Goal: Information Seeking & Learning: Learn about a topic

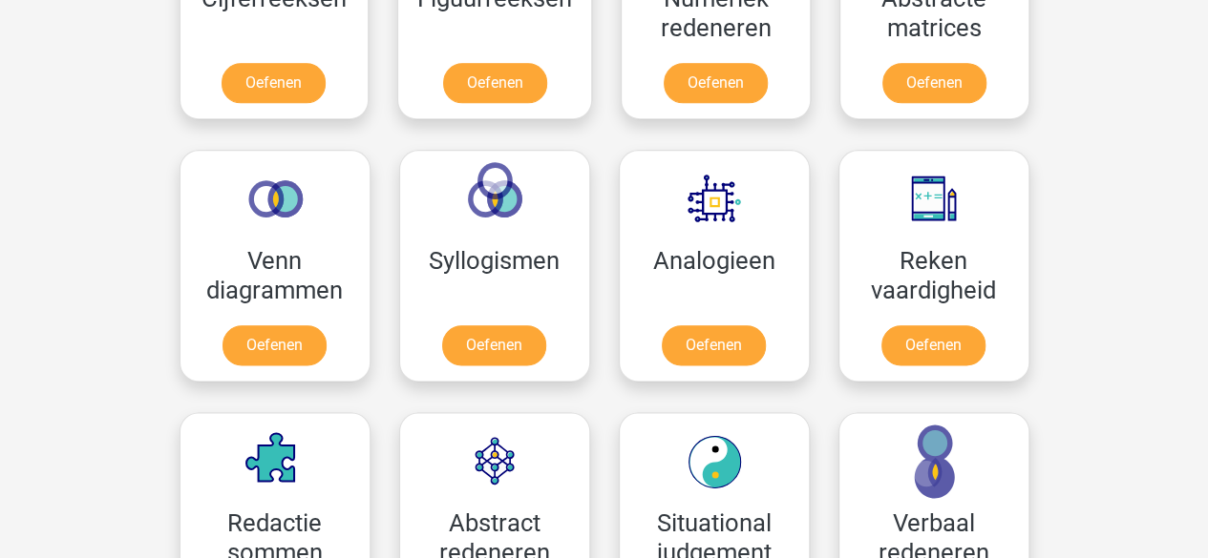
scroll to position [1050, 0]
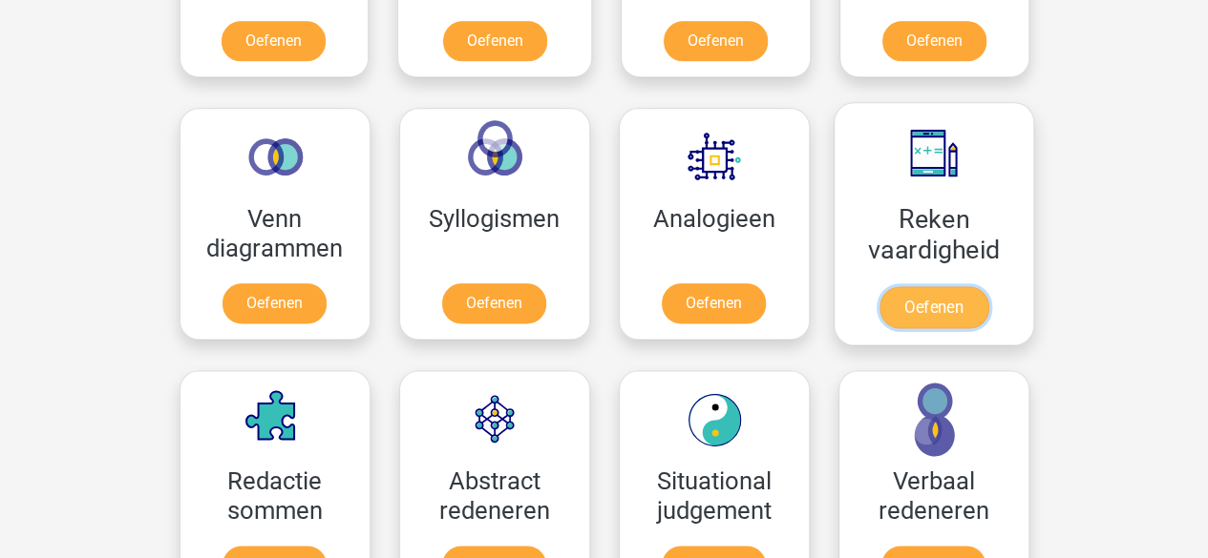
click at [915, 308] on link "Oefenen" at bounding box center [932, 307] width 109 height 42
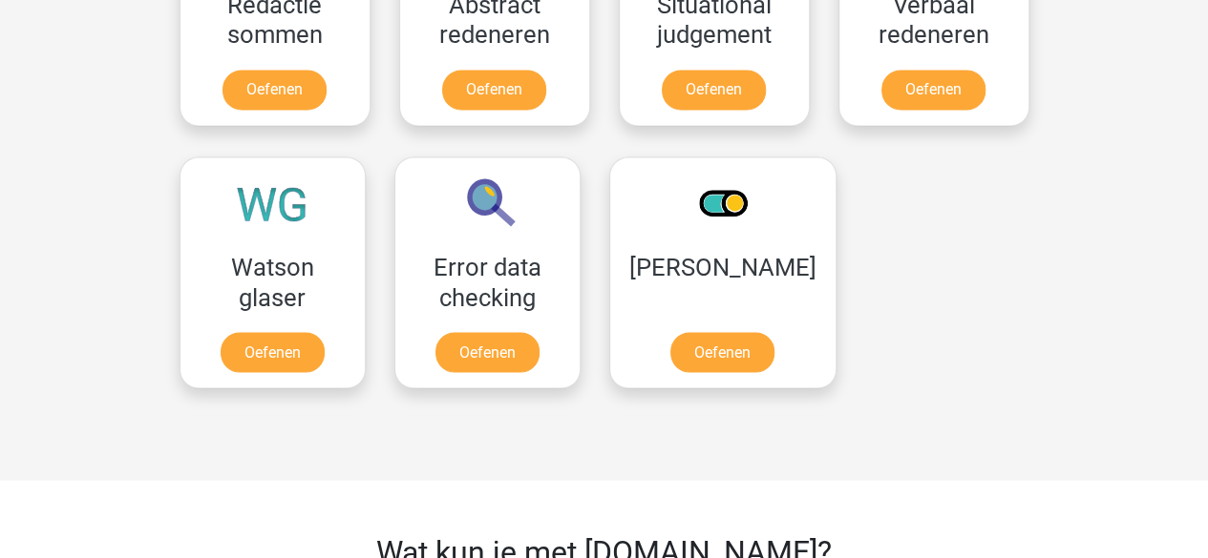
scroll to position [1527, 0]
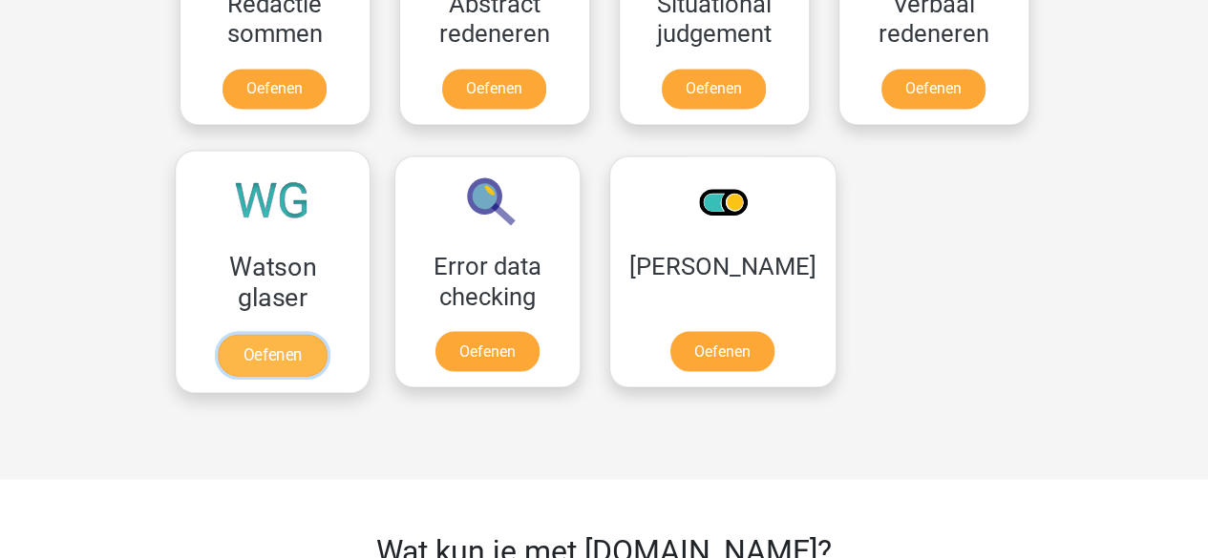
click at [252, 352] on link "Oefenen" at bounding box center [272, 355] width 109 height 42
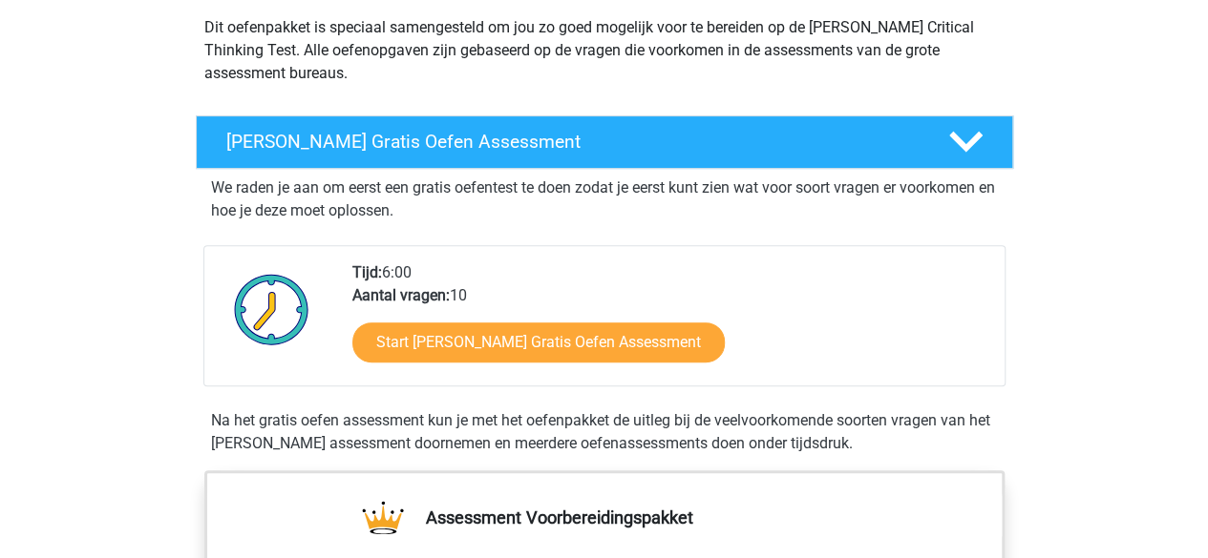
scroll to position [286, 0]
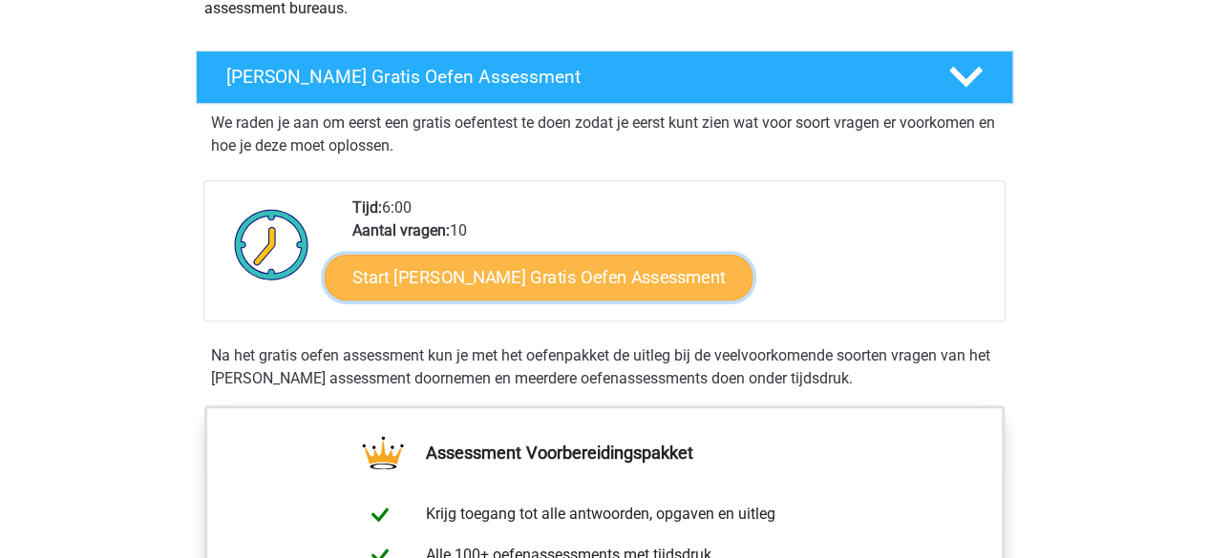
click at [533, 279] on link "Start [PERSON_NAME] Gratis Oefen Assessment" at bounding box center [539, 278] width 429 height 46
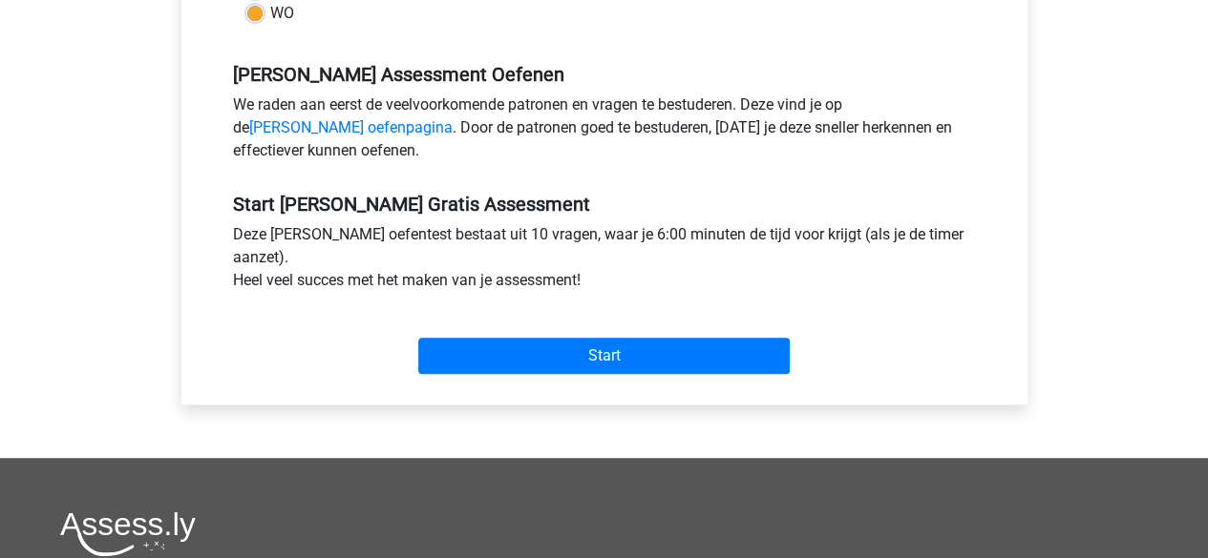
scroll to position [573, 0]
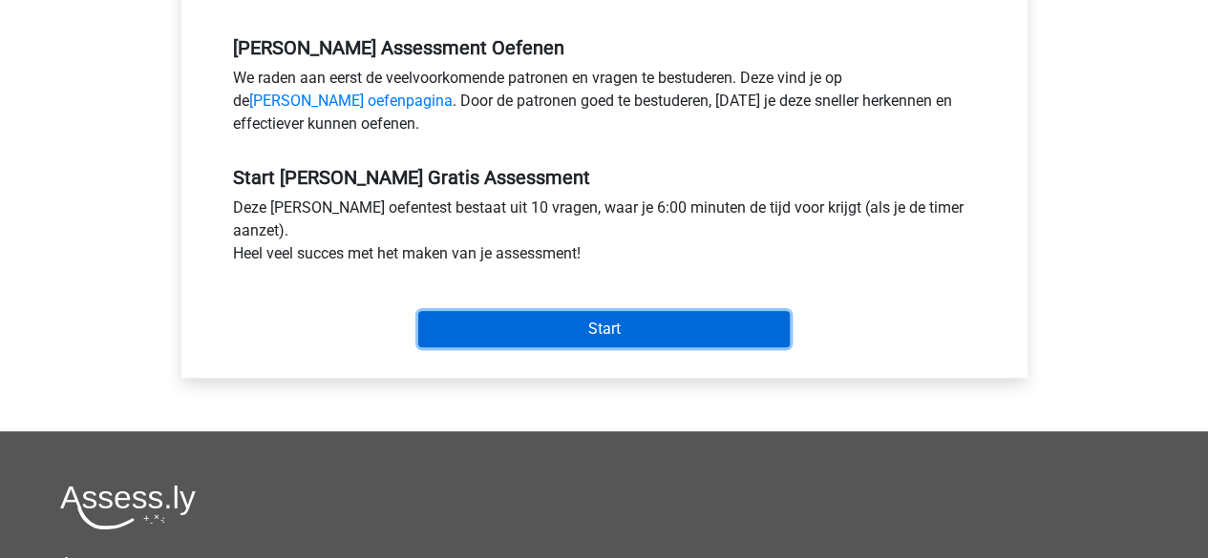
click at [555, 319] on input "Start" at bounding box center [603, 329] width 371 height 36
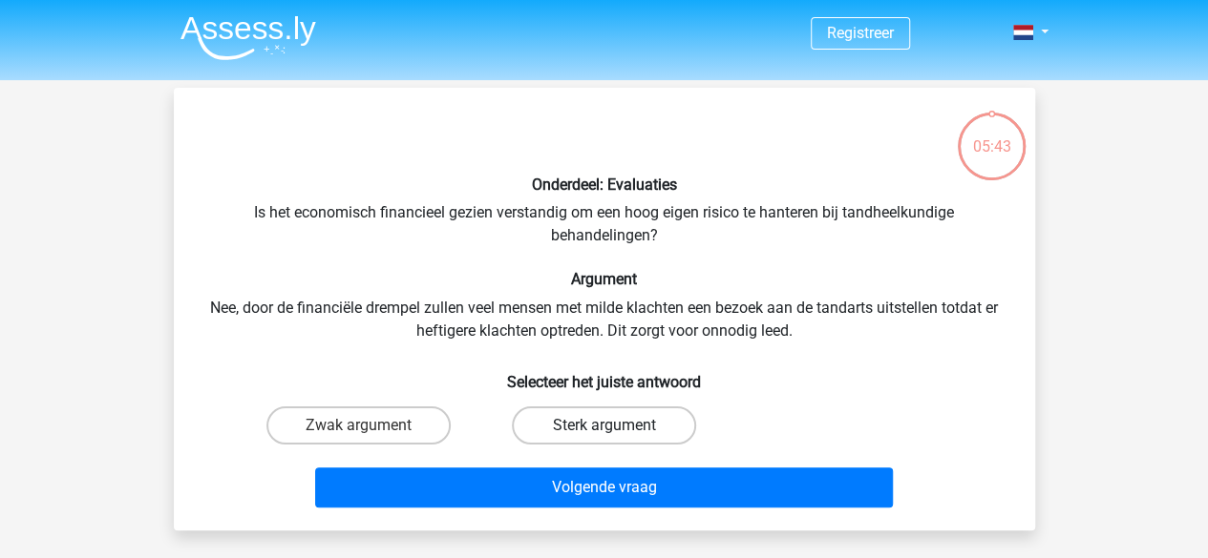
click at [600, 430] on label "Sterk argument" at bounding box center [604, 426] width 184 height 38
click at [603, 430] on input "Sterk argument" at bounding box center [609, 432] width 12 height 12
radio input "true"
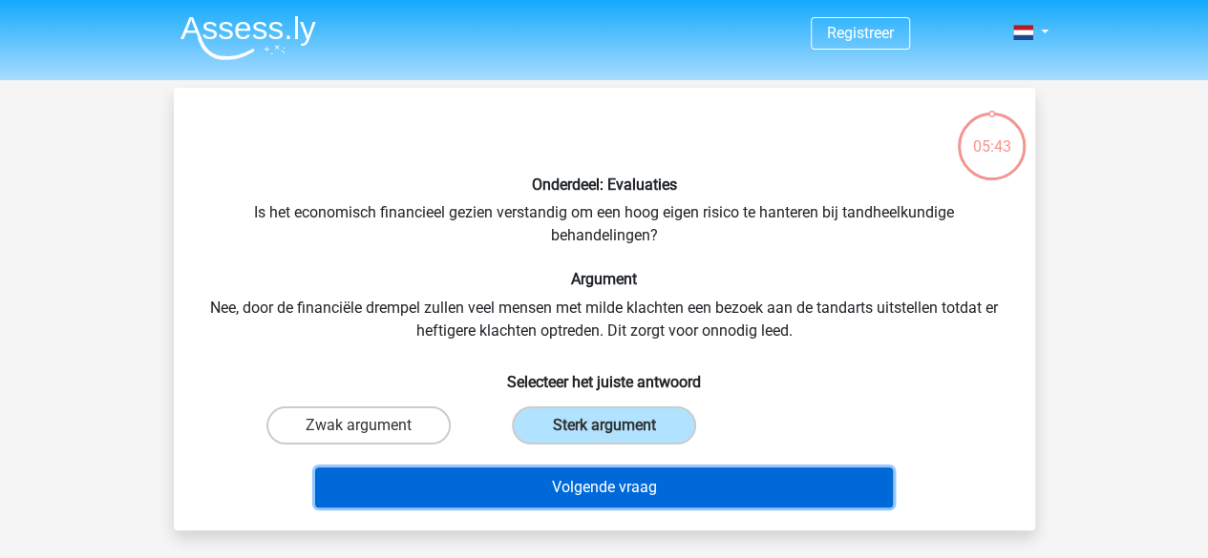
click at [613, 484] on button "Volgende vraag" at bounding box center [604, 488] width 578 height 40
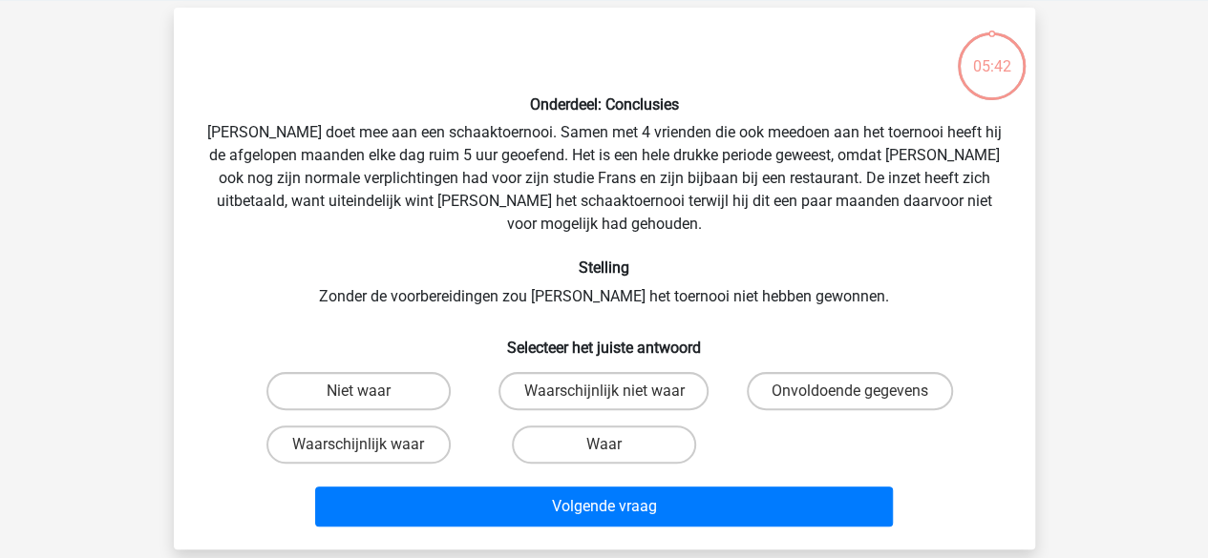
scroll to position [88, 0]
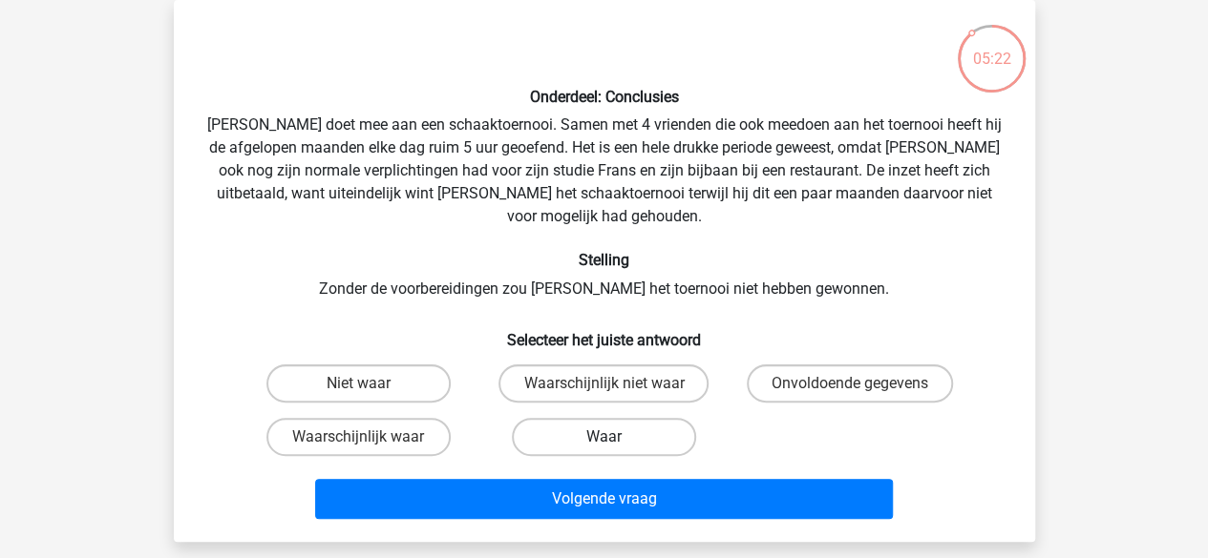
click at [624, 418] on label "Waar" at bounding box center [604, 437] width 184 height 38
click at [616, 437] on input "Waar" at bounding box center [609, 443] width 12 height 12
radio input "true"
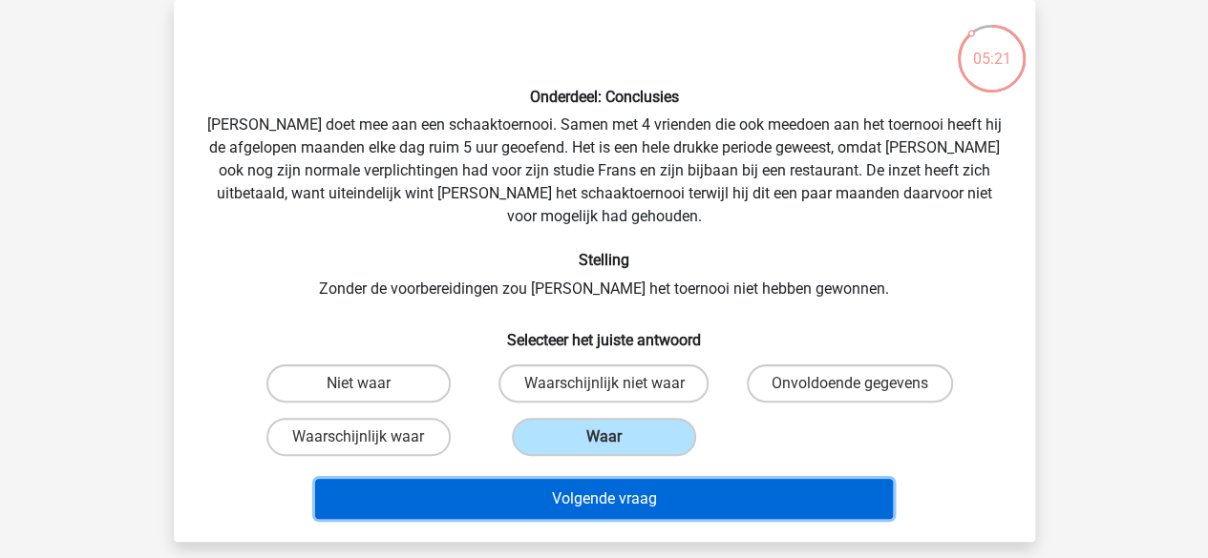
click at [659, 479] on button "Volgende vraag" at bounding box center [604, 499] width 578 height 40
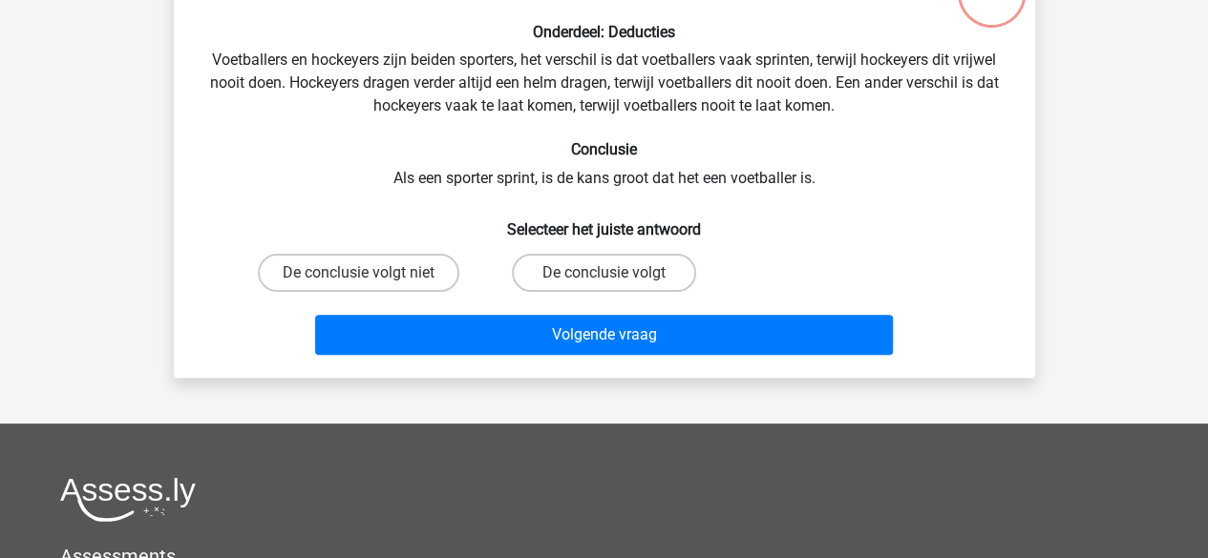
scroll to position [183, 0]
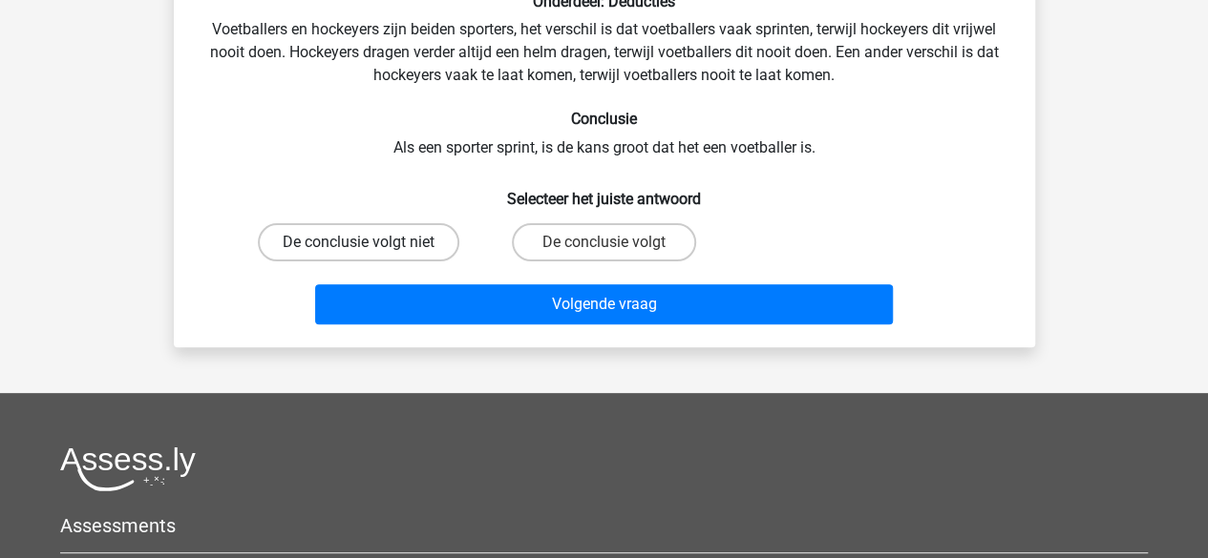
click at [399, 238] on label "De conclusie volgt niet" at bounding box center [358, 242] width 201 height 38
click at [370, 242] on input "De conclusie volgt niet" at bounding box center [364, 248] width 12 height 12
radio input "true"
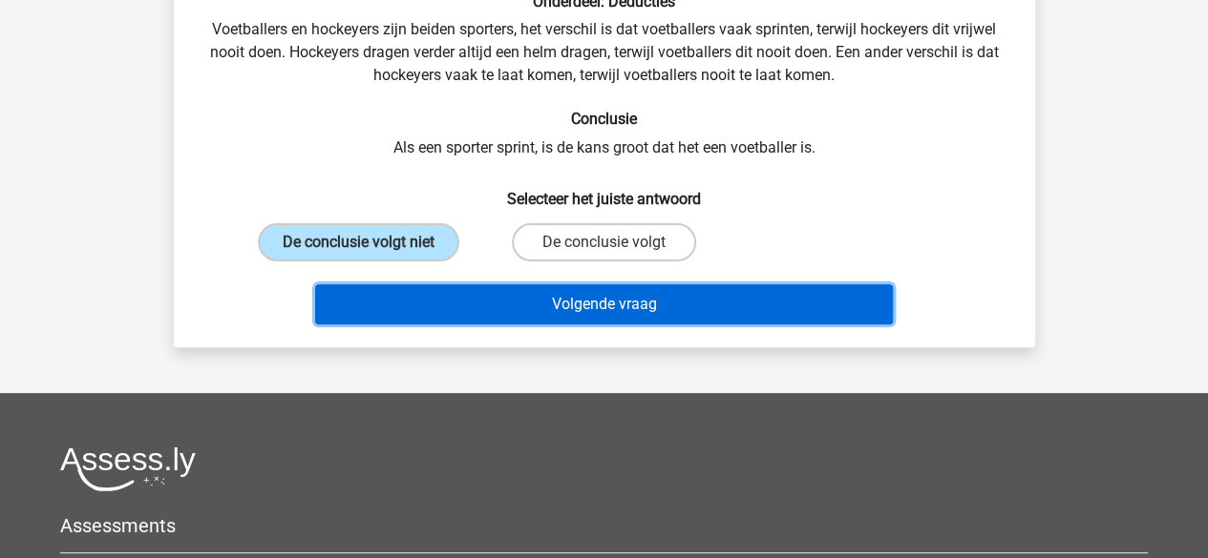
click at [515, 303] on button "Volgende vraag" at bounding box center [604, 304] width 578 height 40
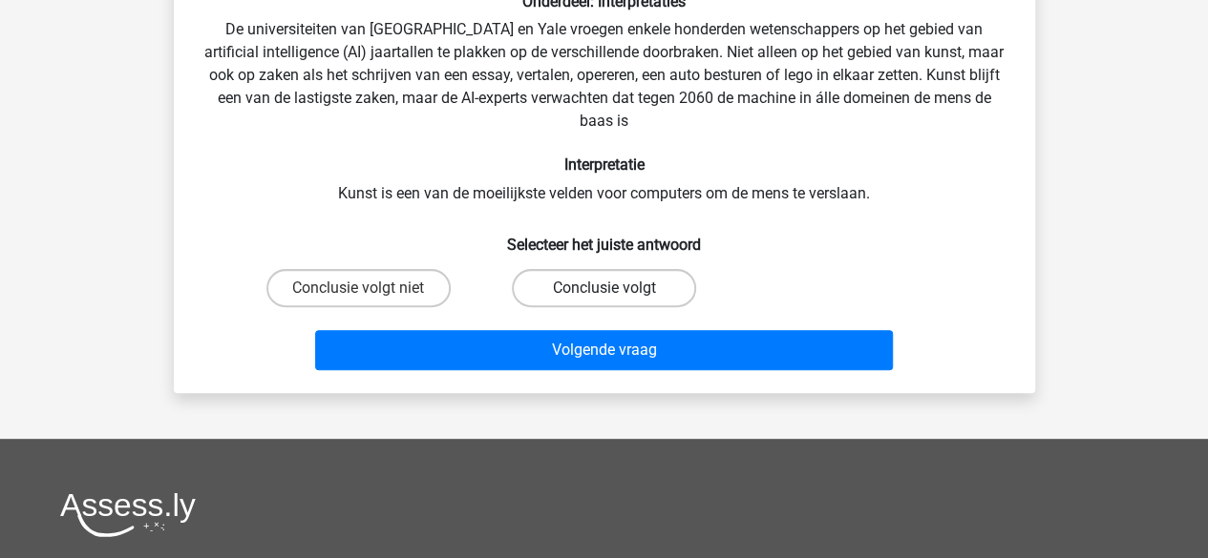
click at [572, 293] on label "Conclusie volgt" at bounding box center [604, 288] width 184 height 38
click at [603, 293] on input "Conclusie volgt" at bounding box center [609, 294] width 12 height 12
radio input "true"
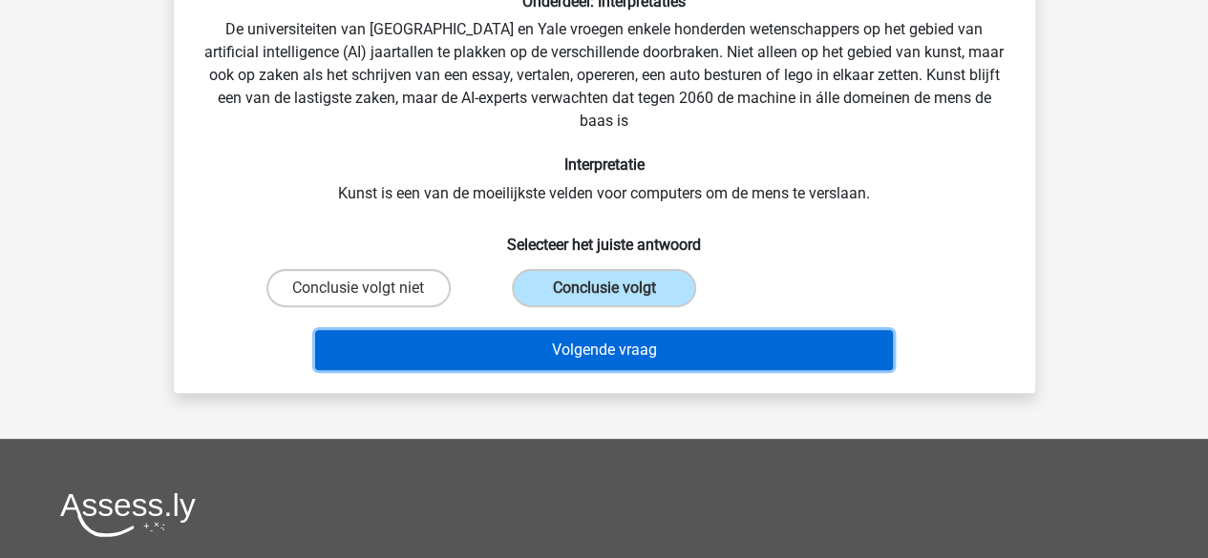
click at [600, 357] on button "Volgende vraag" at bounding box center [604, 350] width 578 height 40
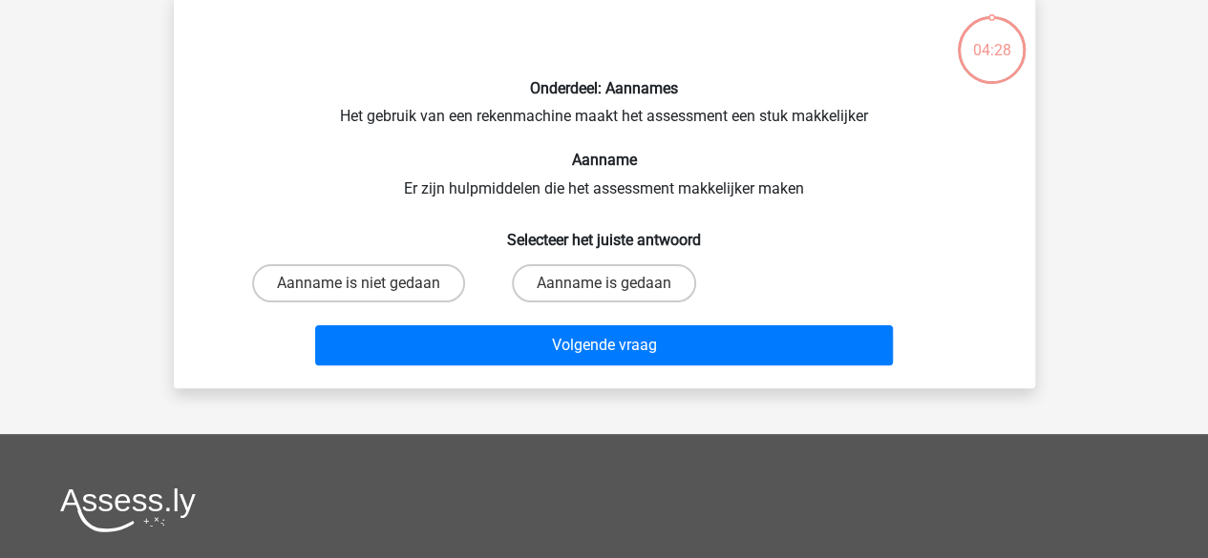
scroll to position [88, 0]
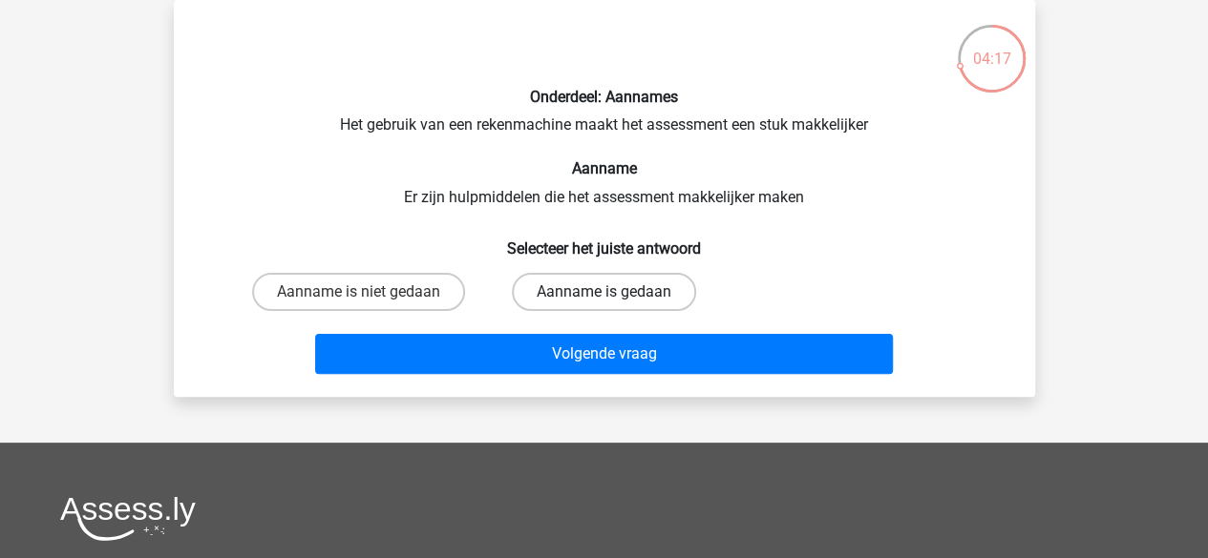
click at [567, 295] on label "Aanname is gedaan" at bounding box center [604, 292] width 184 height 38
click at [603, 295] on input "Aanname is gedaan" at bounding box center [609, 298] width 12 height 12
radio input "true"
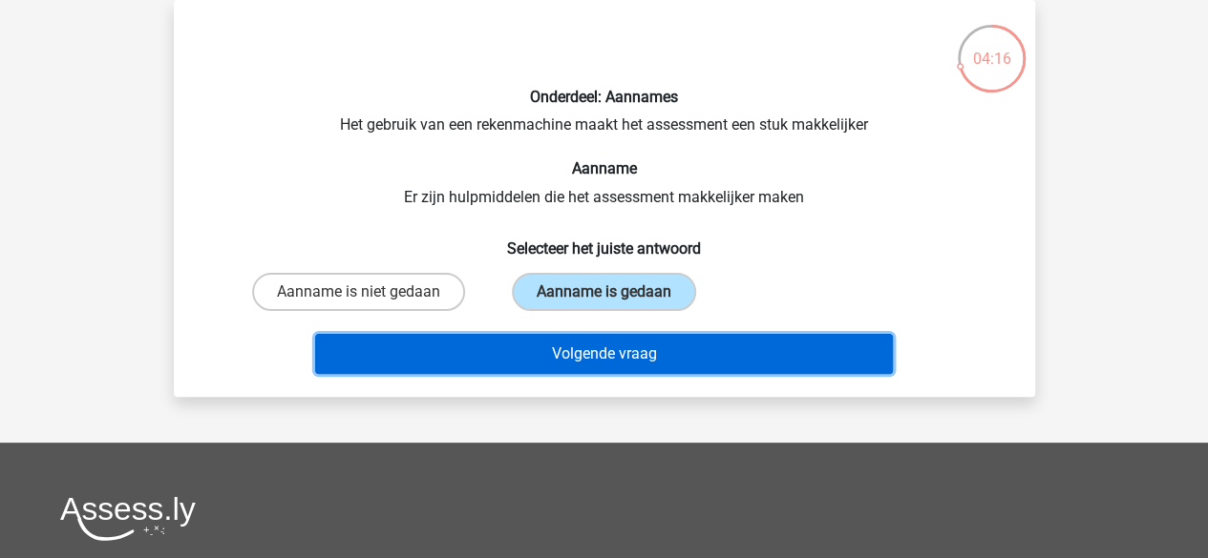
click at [588, 357] on button "Volgende vraag" at bounding box center [604, 354] width 578 height 40
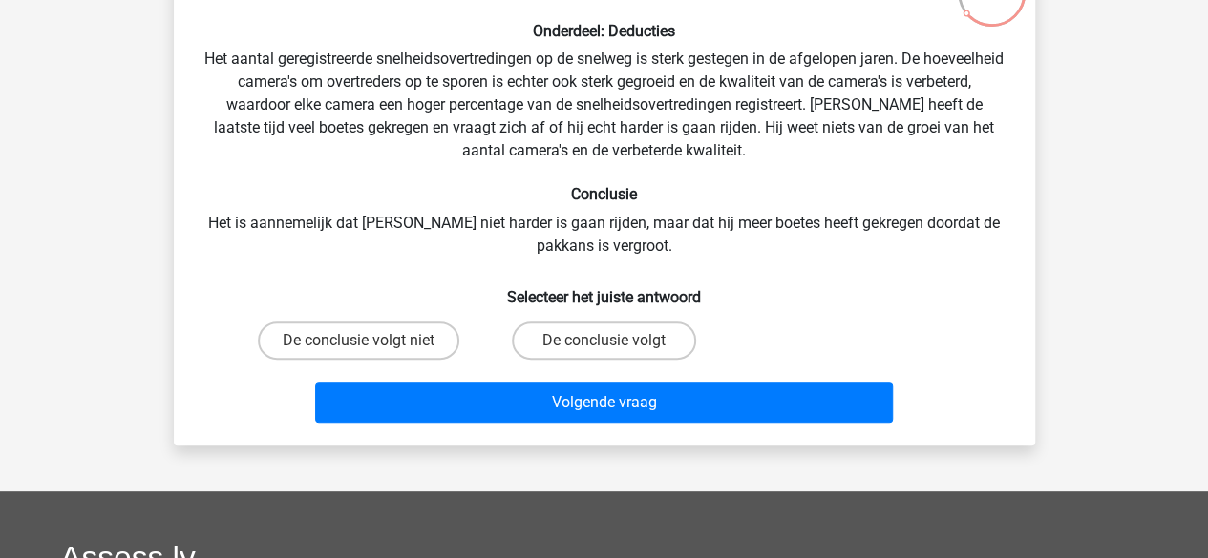
scroll to position [183, 0]
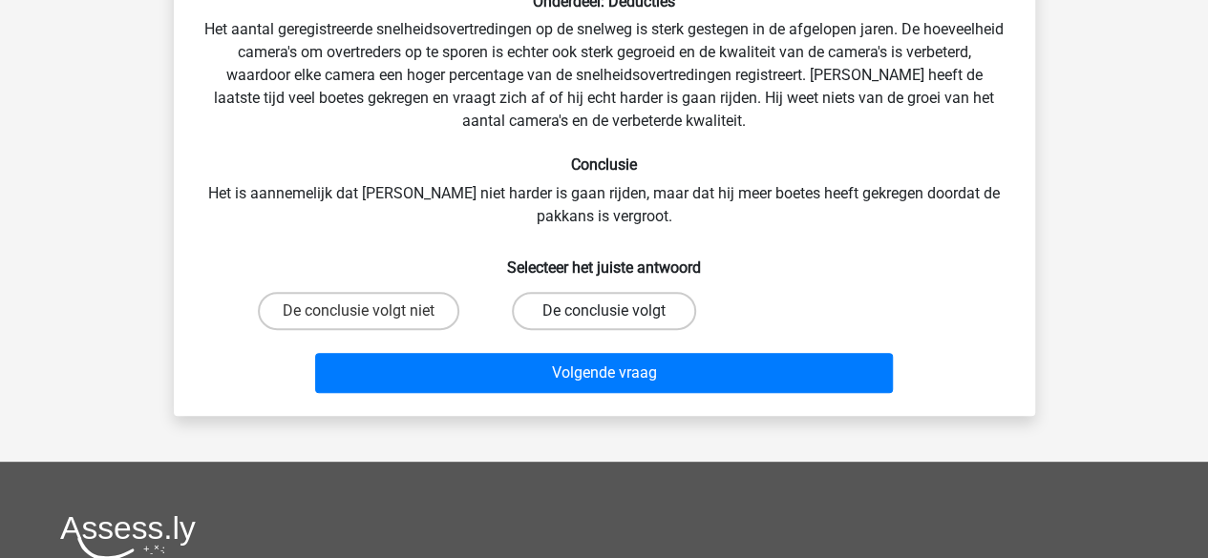
click at [590, 313] on label "De conclusie volgt" at bounding box center [604, 311] width 184 height 38
click at [603, 313] on input "De conclusie volgt" at bounding box center [609, 317] width 12 height 12
radio input "true"
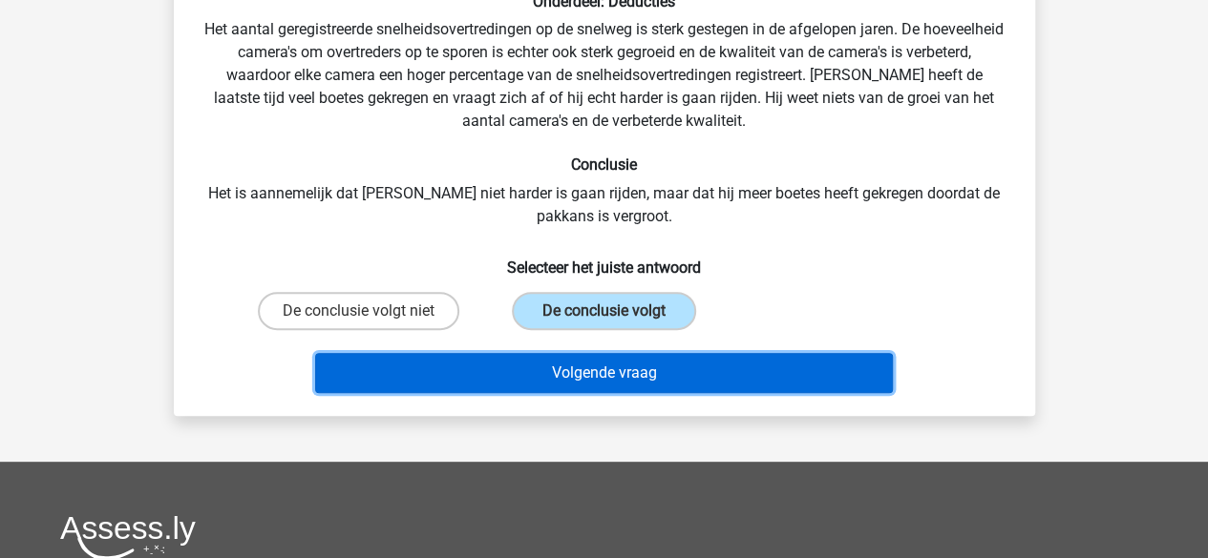
click at [761, 369] on button "Volgende vraag" at bounding box center [604, 373] width 578 height 40
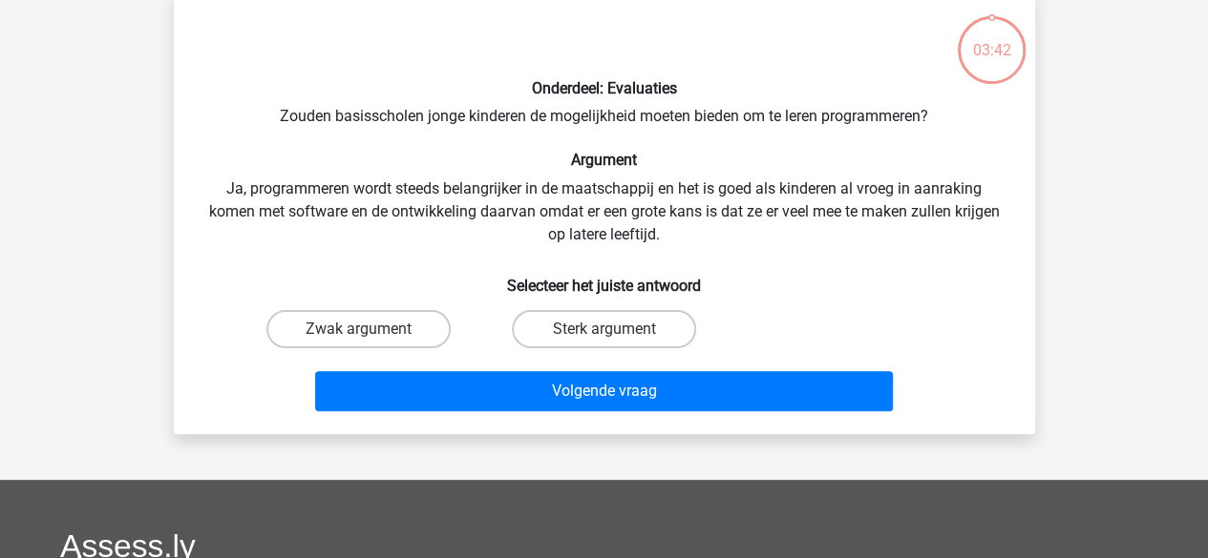
scroll to position [88, 0]
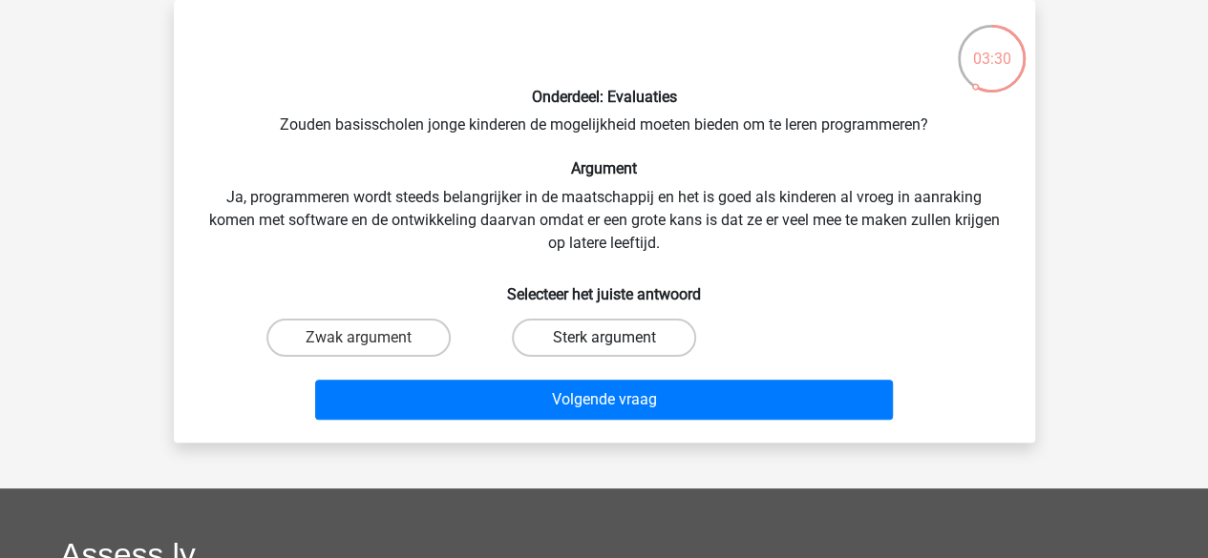
click at [572, 335] on label "Sterk argument" at bounding box center [604, 338] width 184 height 38
click at [603, 338] on input "Sterk argument" at bounding box center [609, 344] width 12 height 12
radio input "true"
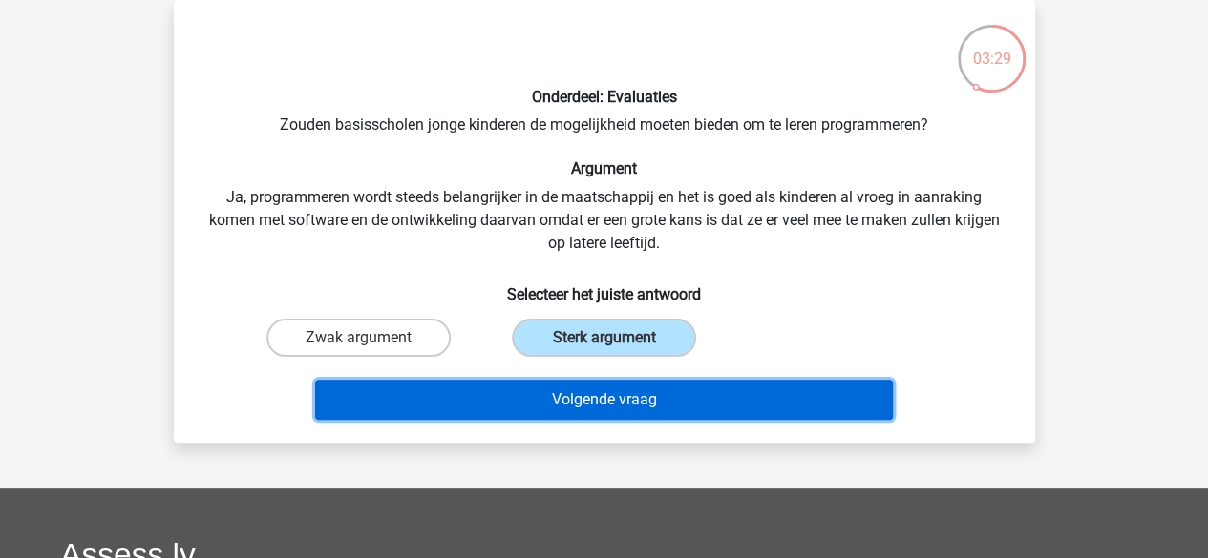
click at [597, 400] on button "Volgende vraag" at bounding box center [604, 400] width 578 height 40
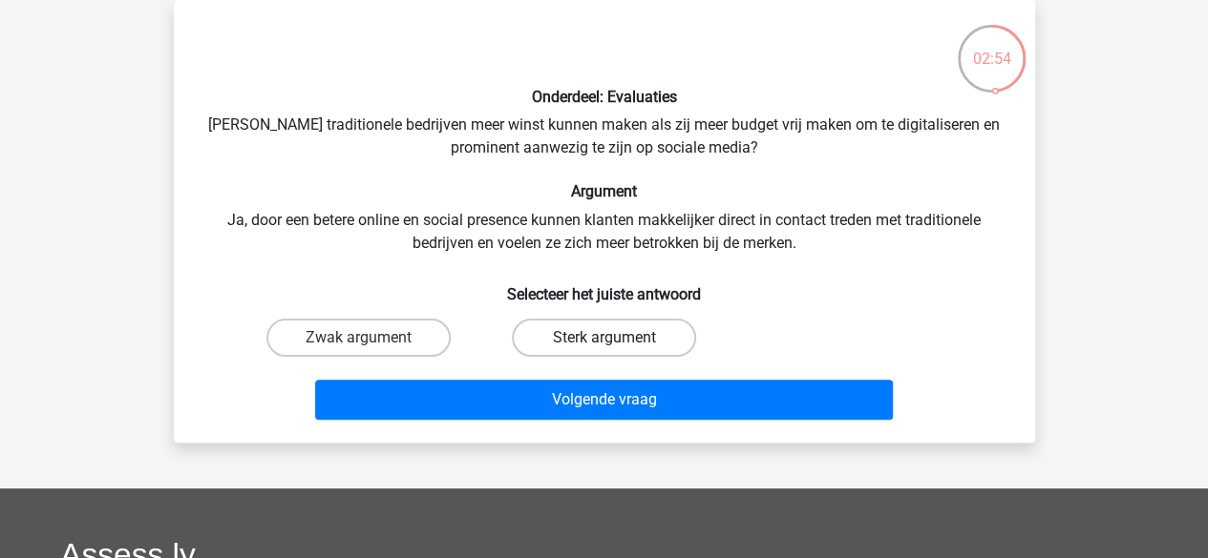
click at [624, 343] on label "Sterk argument" at bounding box center [604, 338] width 184 height 38
click at [616, 343] on input "Sterk argument" at bounding box center [609, 344] width 12 height 12
radio input "true"
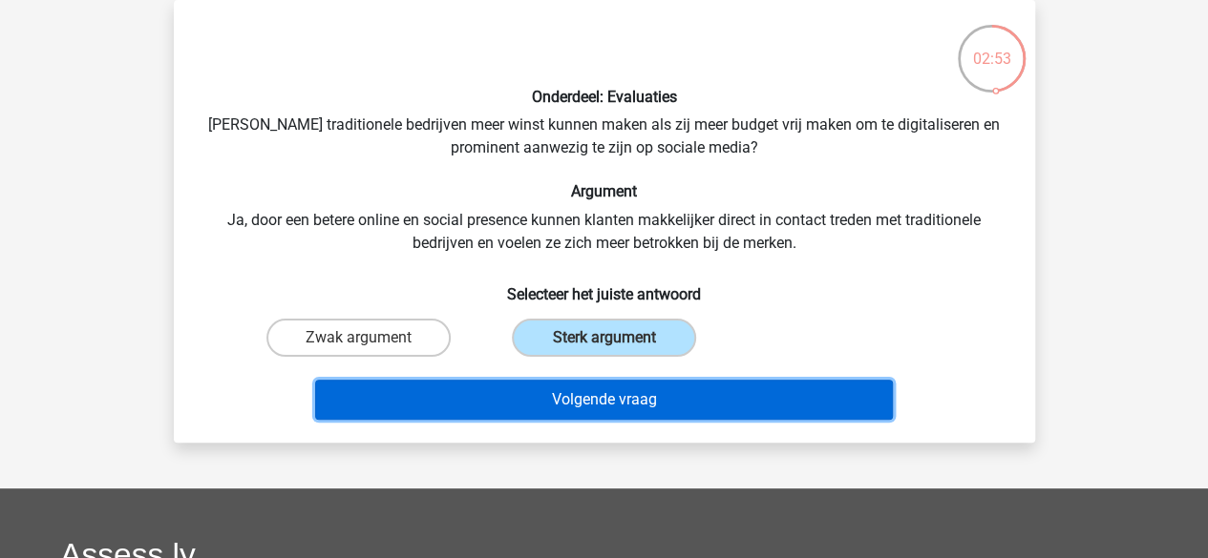
click at [675, 396] on button "Volgende vraag" at bounding box center [604, 400] width 578 height 40
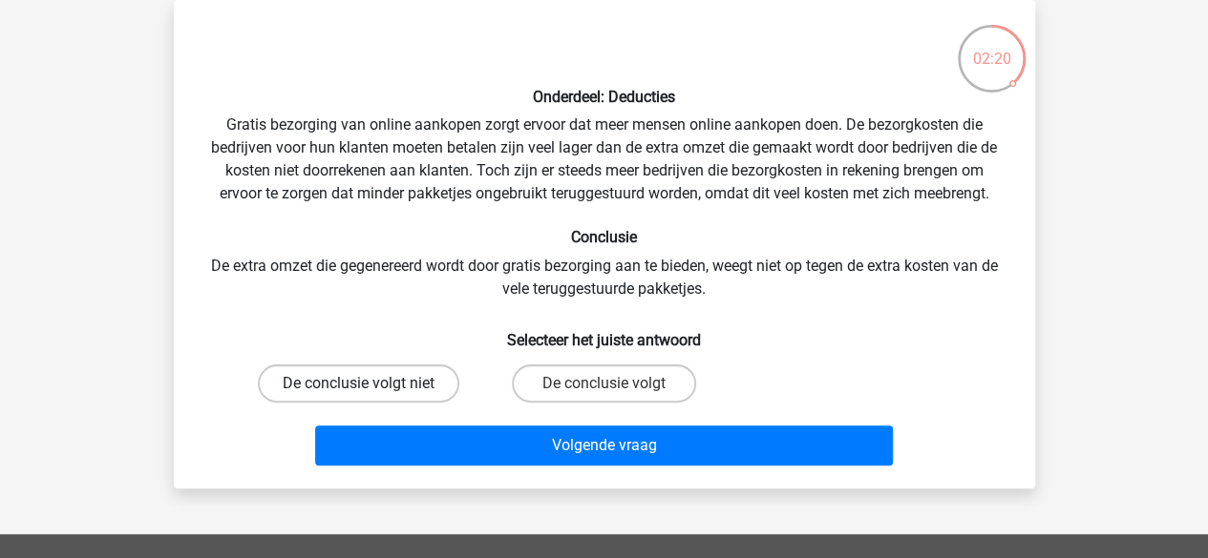
click at [397, 393] on label "De conclusie volgt niet" at bounding box center [358, 384] width 201 height 38
click at [370, 393] on input "De conclusie volgt niet" at bounding box center [364, 390] width 12 height 12
radio input "true"
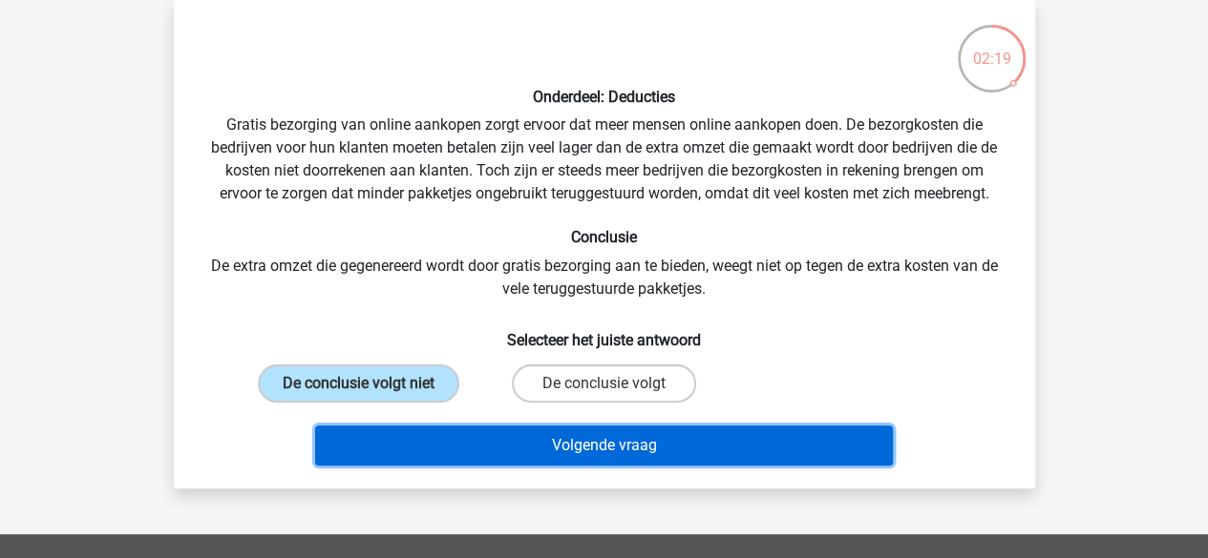
click at [569, 444] on button "Volgende vraag" at bounding box center [604, 446] width 578 height 40
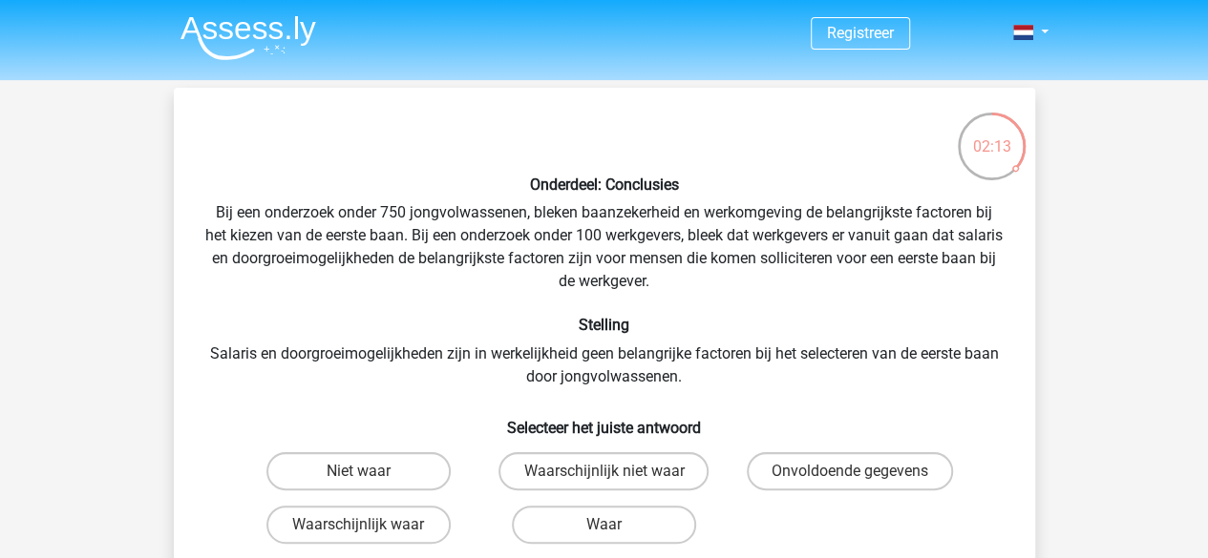
scroll to position [95, 0]
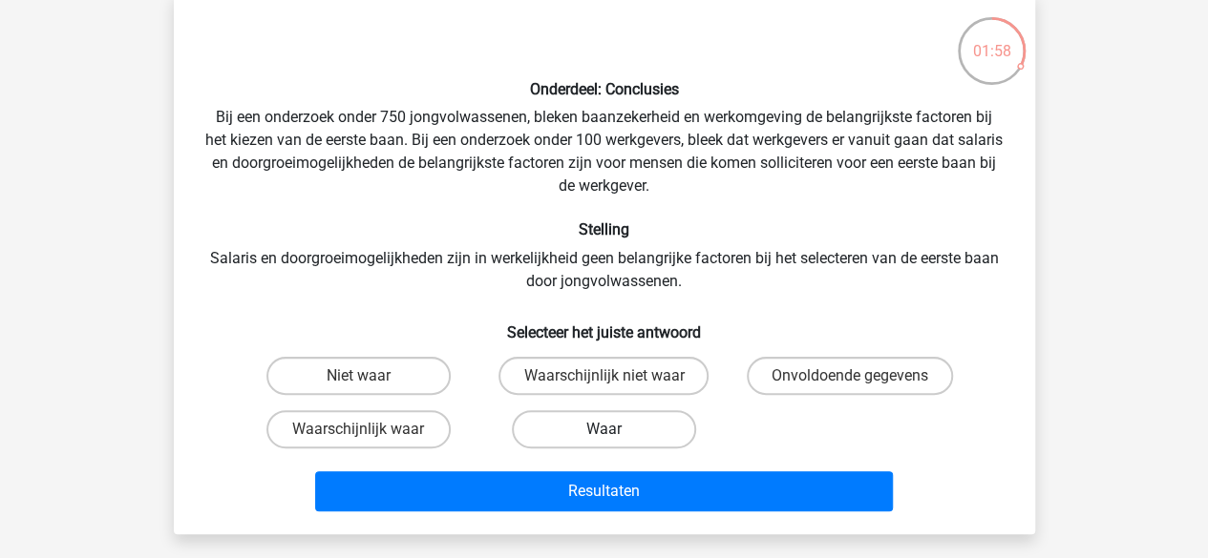
click at [593, 431] on label "Waar" at bounding box center [604, 430] width 184 height 38
click at [603, 431] on input "Waar" at bounding box center [609, 436] width 12 height 12
radio input "true"
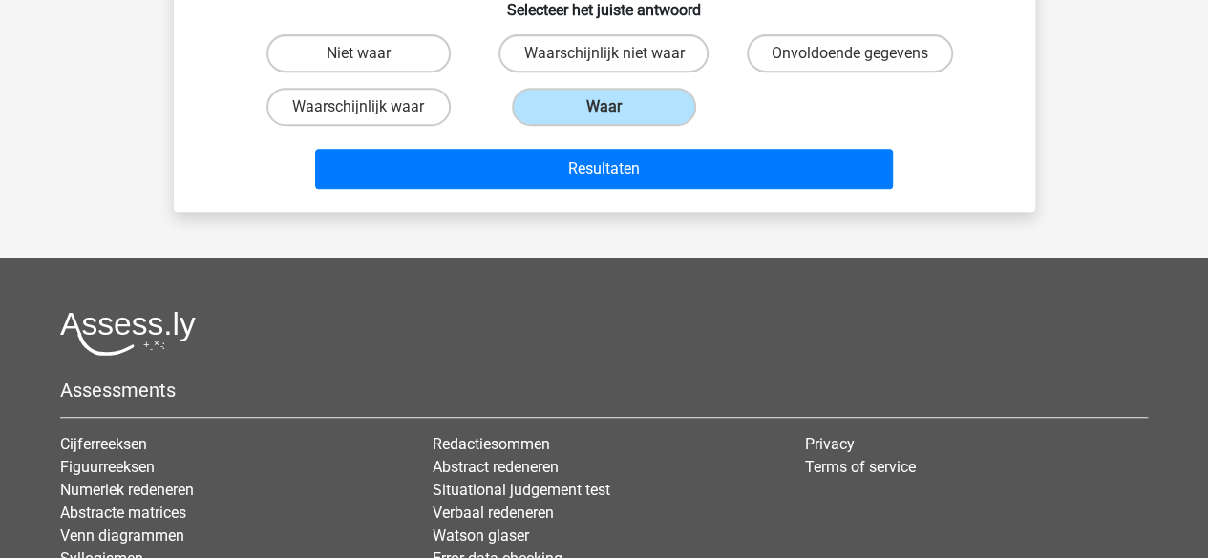
scroll to position [477, 0]
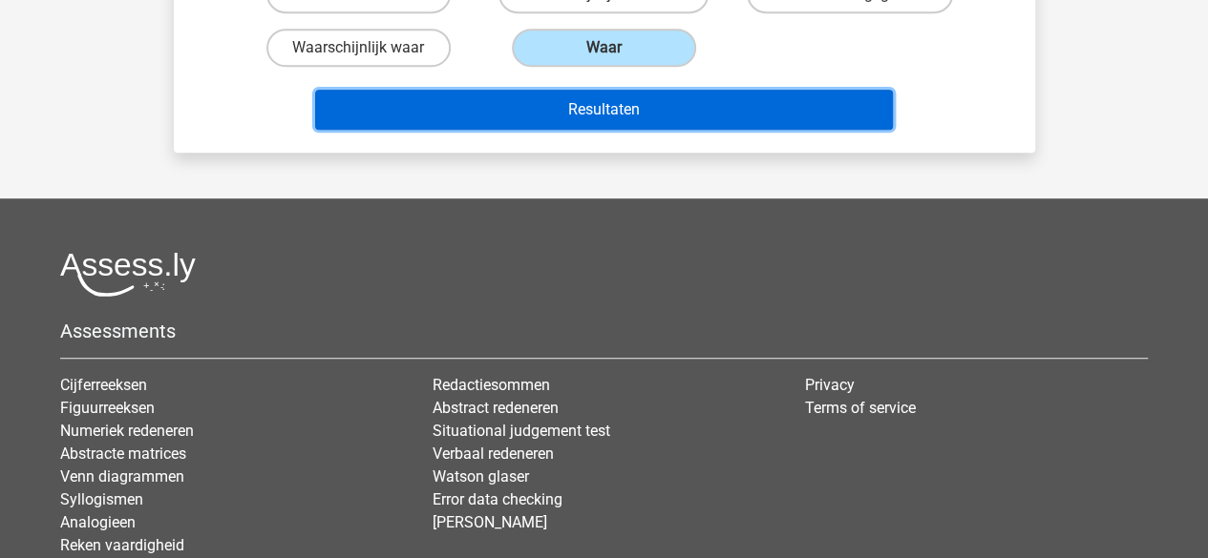
click at [600, 111] on button "Resultaten" at bounding box center [604, 110] width 578 height 40
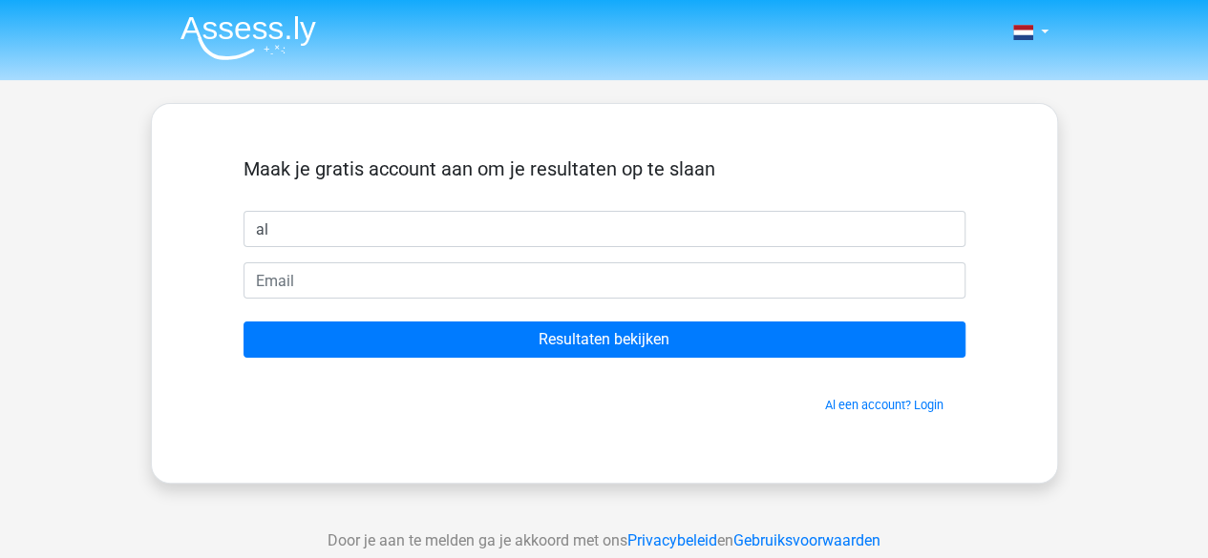
type input "[PERSON_NAME]"
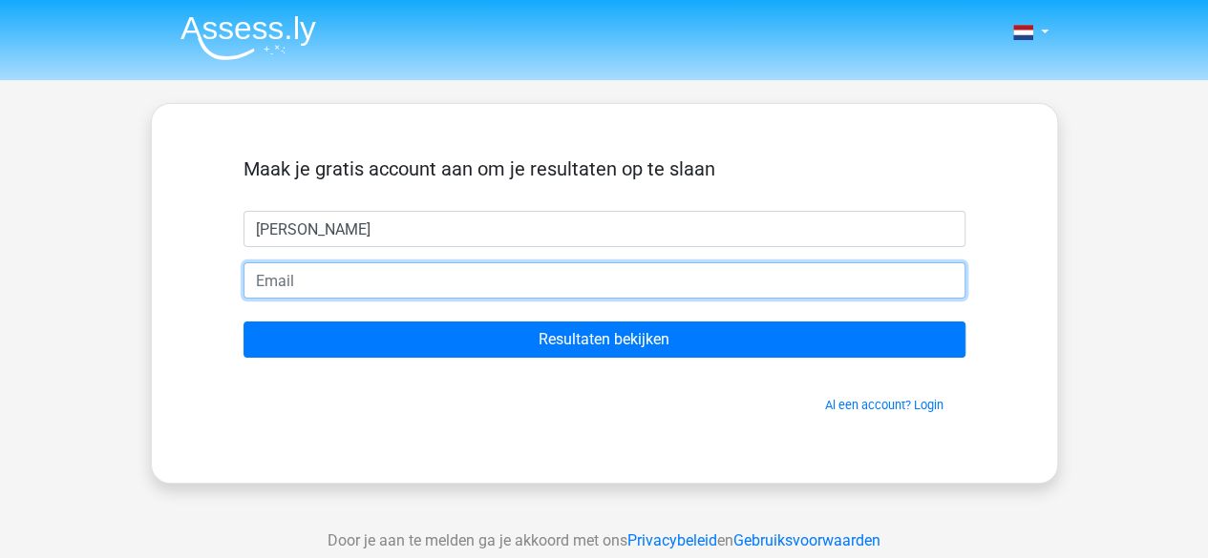
click at [453, 280] on input "email" at bounding box center [604, 281] width 722 height 36
type input "alexandra.vanouwerkerk@gmail.com"
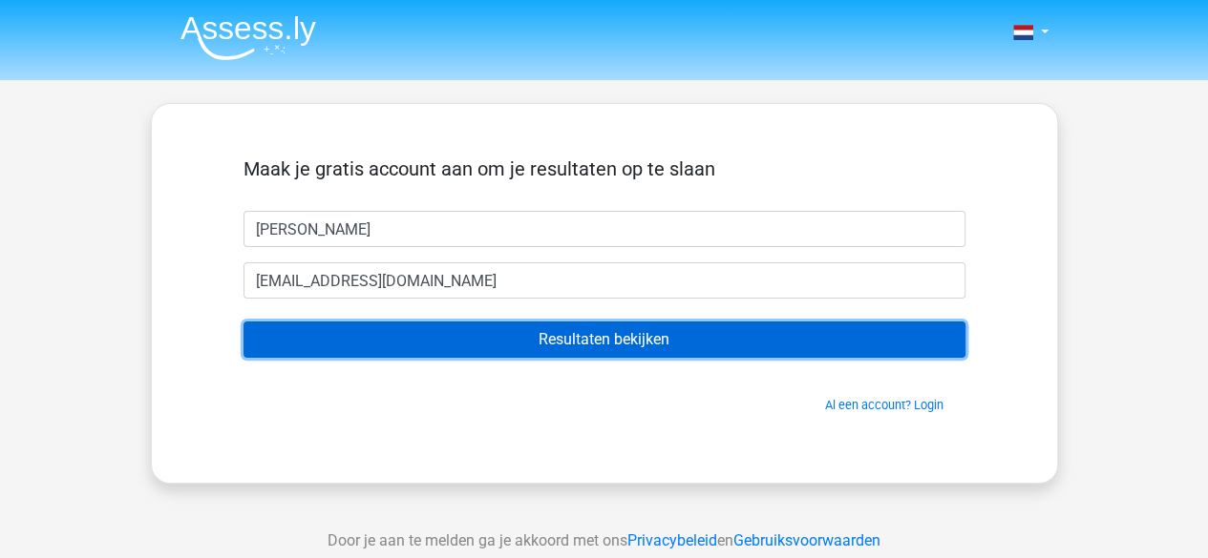
click at [596, 339] on input "Resultaten bekijken" at bounding box center [604, 340] width 722 height 36
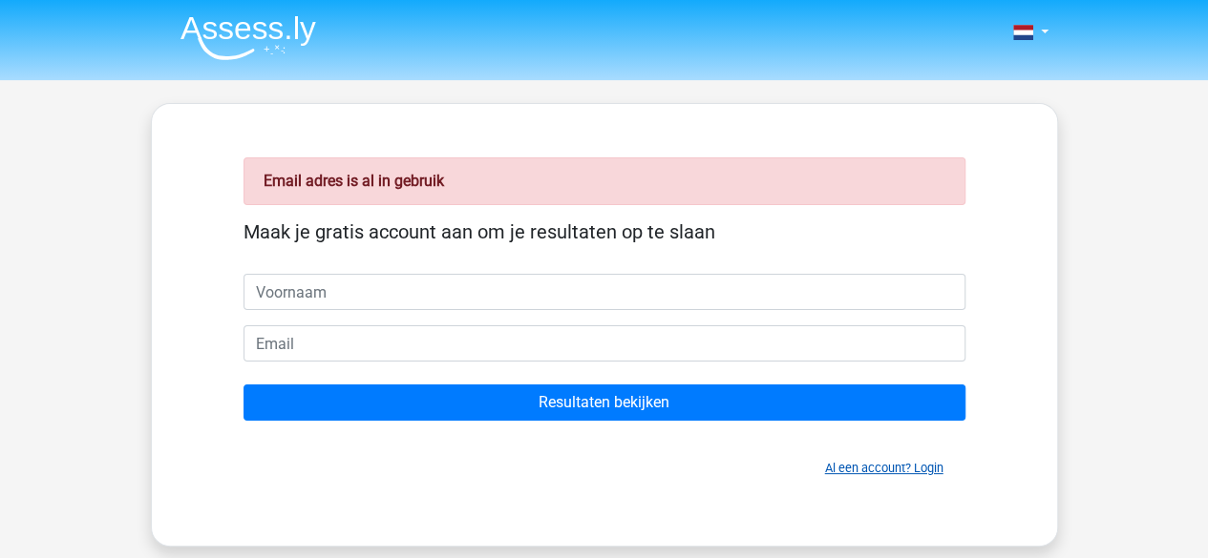
click at [887, 466] on link "Al een account? Login" at bounding box center [884, 468] width 118 height 14
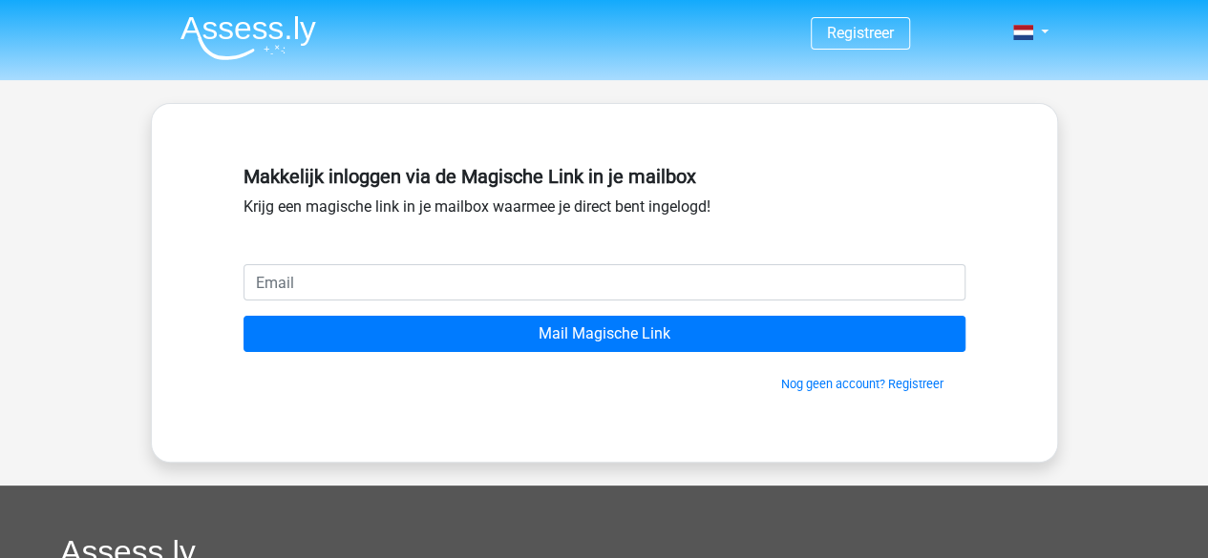
click at [277, 276] on input "email" at bounding box center [604, 282] width 722 height 36
type input "[EMAIL_ADDRESS][DOMAIN_NAME]"
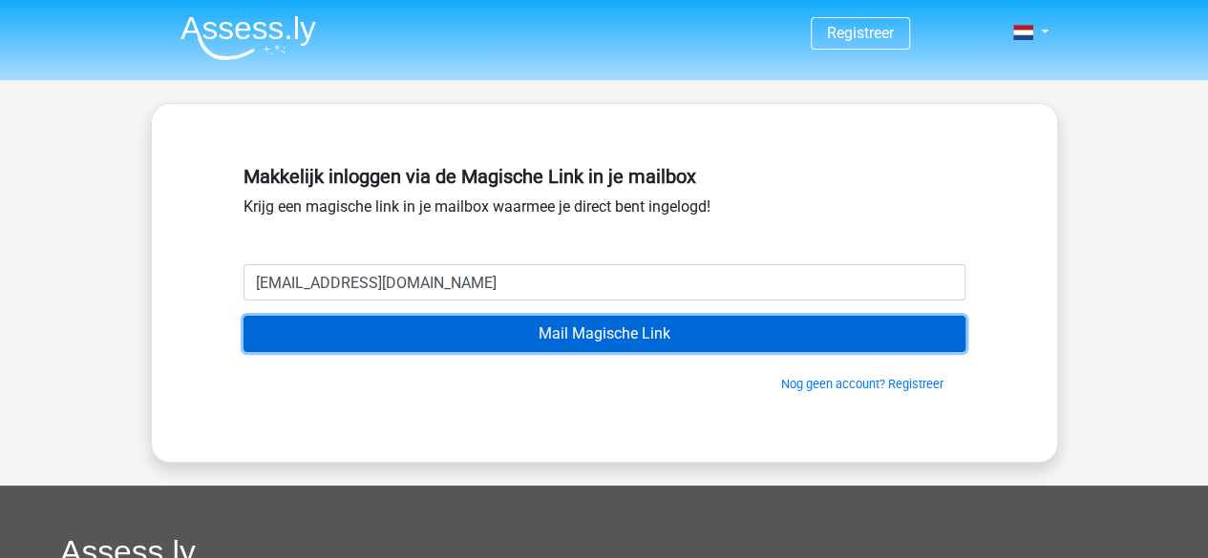
click at [510, 341] on input "Mail Magische Link" at bounding box center [604, 334] width 722 height 36
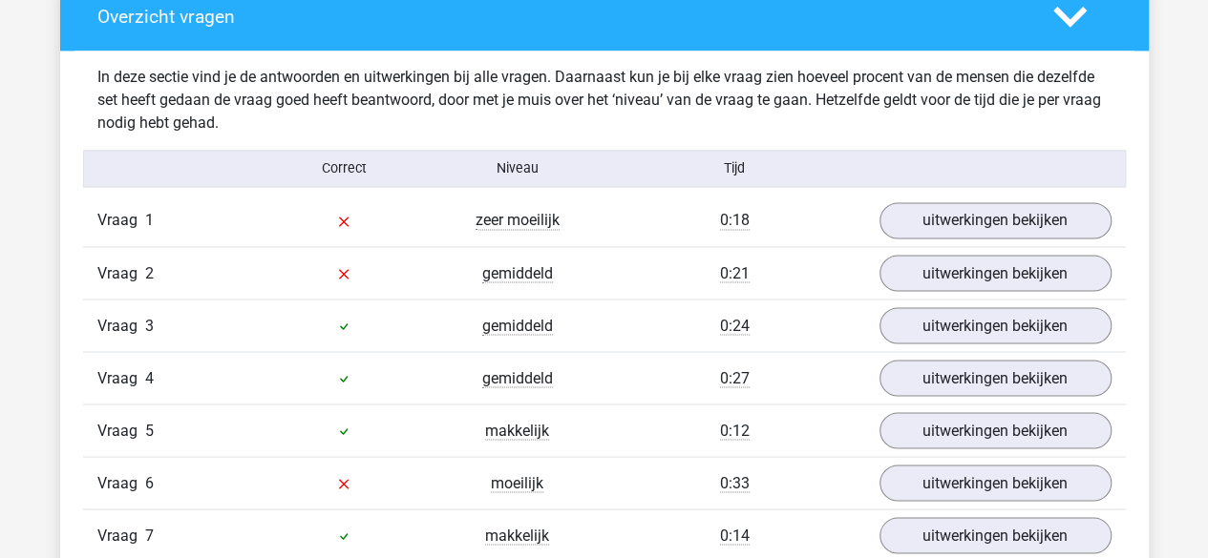
scroll to position [1623, 0]
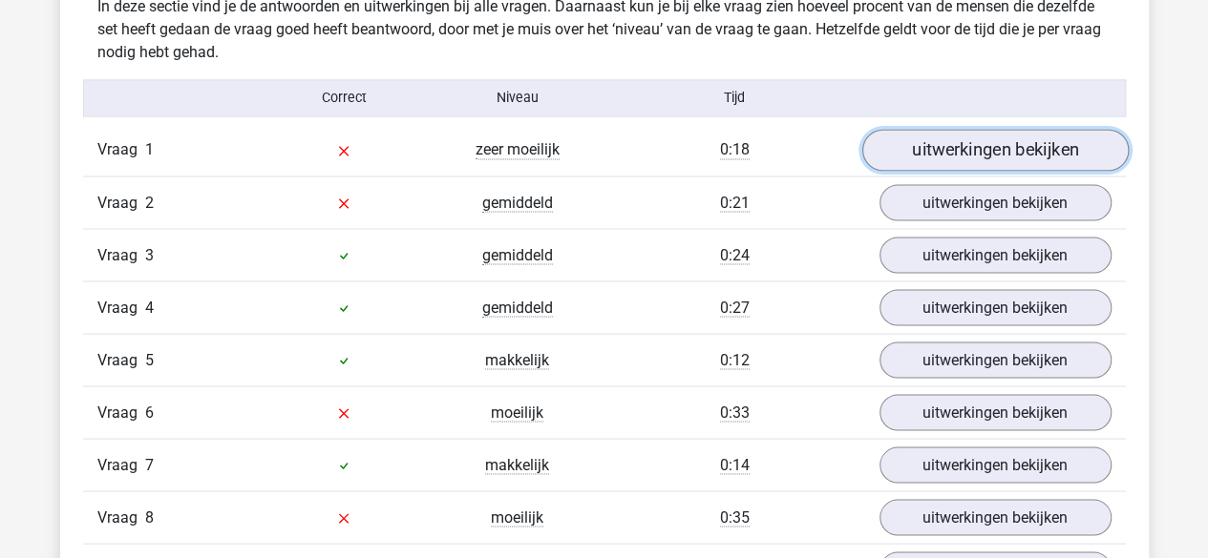
click at [960, 156] on link "uitwerkingen bekijken" at bounding box center [994, 151] width 266 height 42
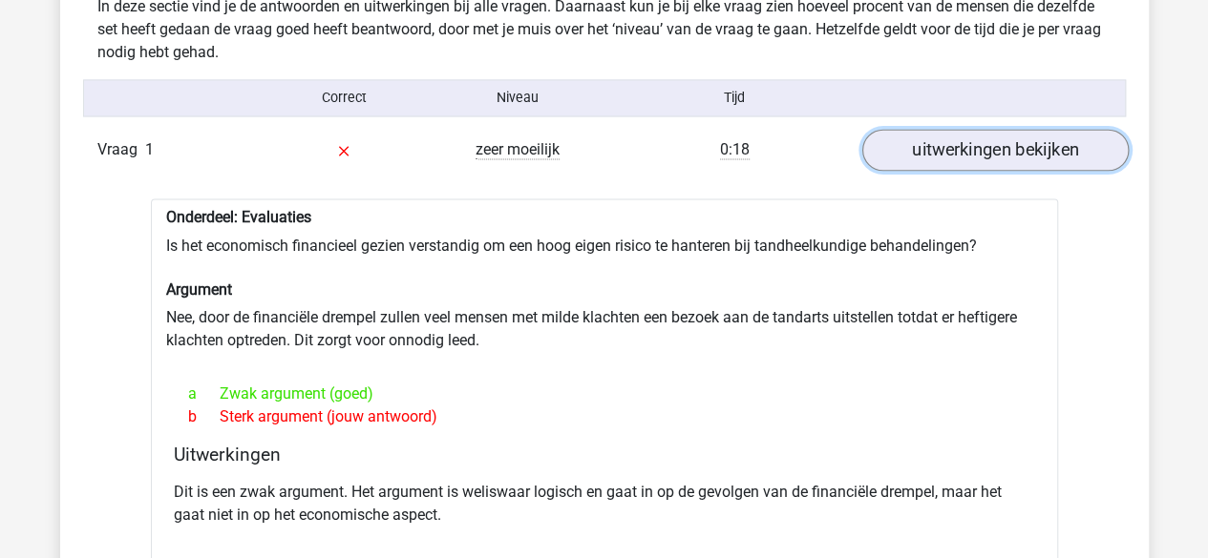
click at [982, 155] on link "uitwerkingen bekijken" at bounding box center [994, 151] width 266 height 42
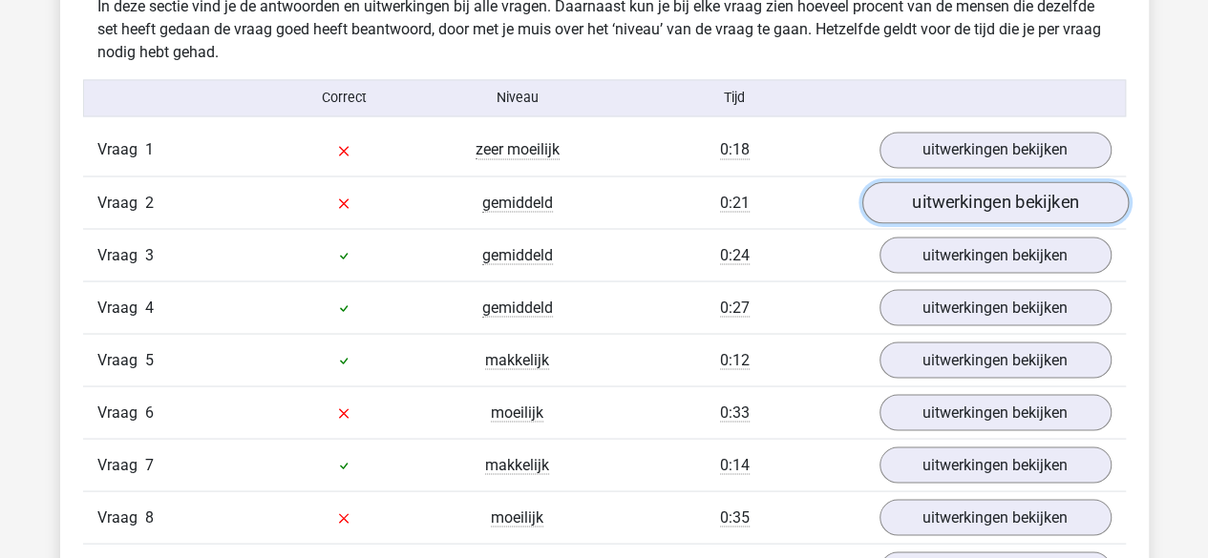
click at [975, 198] on link "uitwerkingen bekijken" at bounding box center [994, 203] width 266 height 42
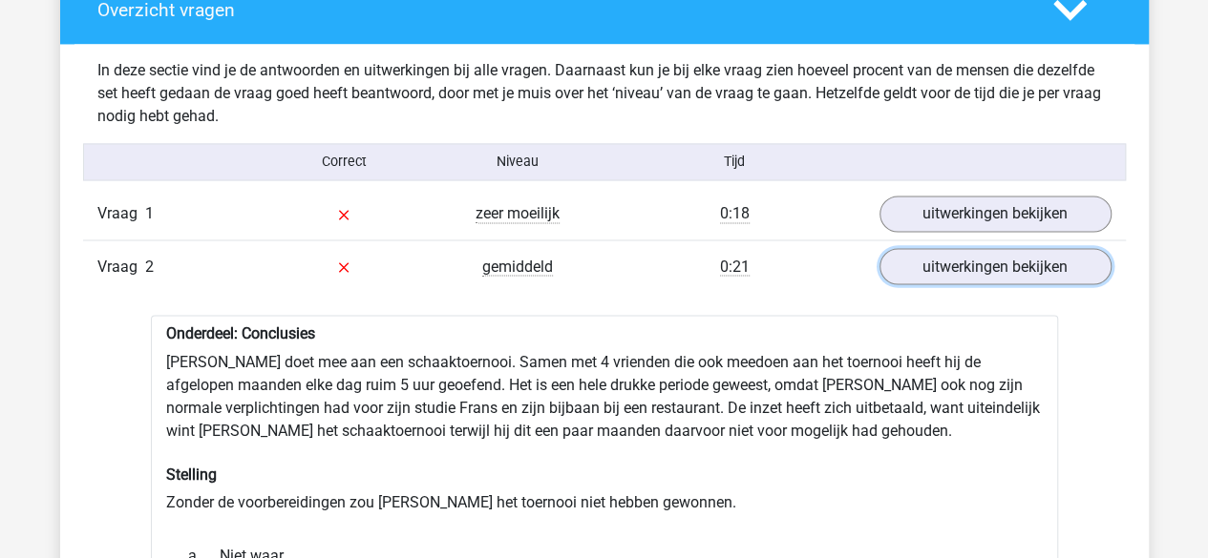
scroll to position [1527, 0]
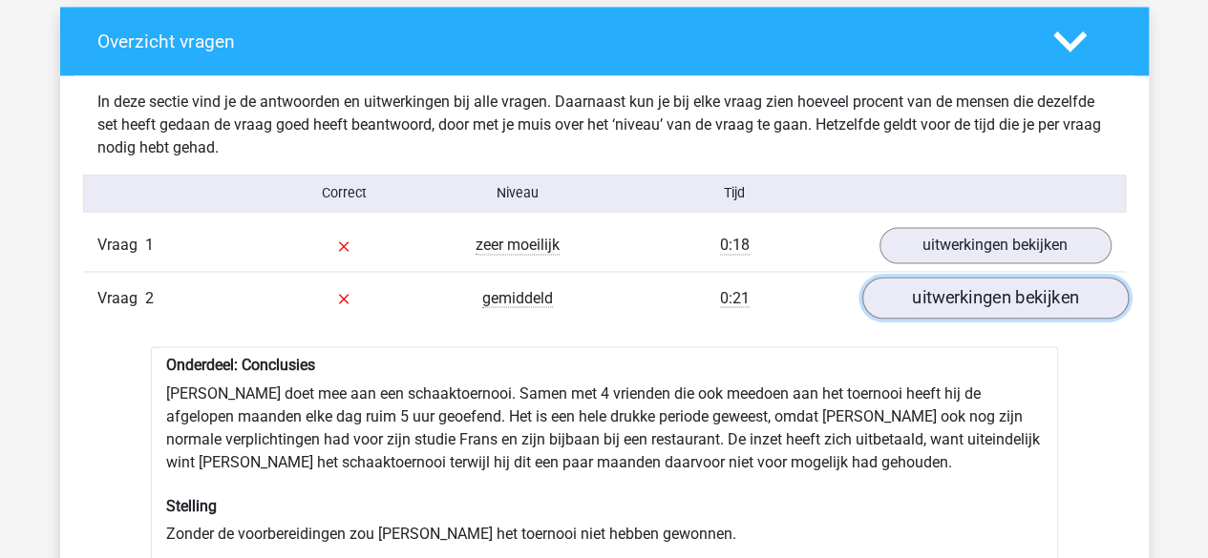
click at [962, 297] on link "uitwerkingen bekijken" at bounding box center [994, 299] width 266 height 42
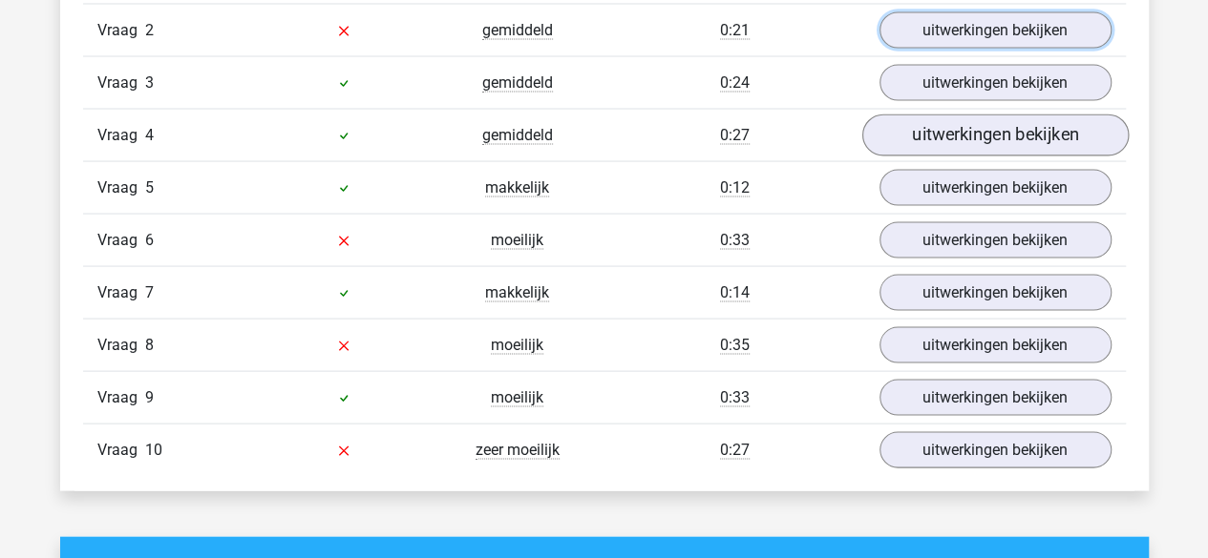
scroll to position [1814, 0]
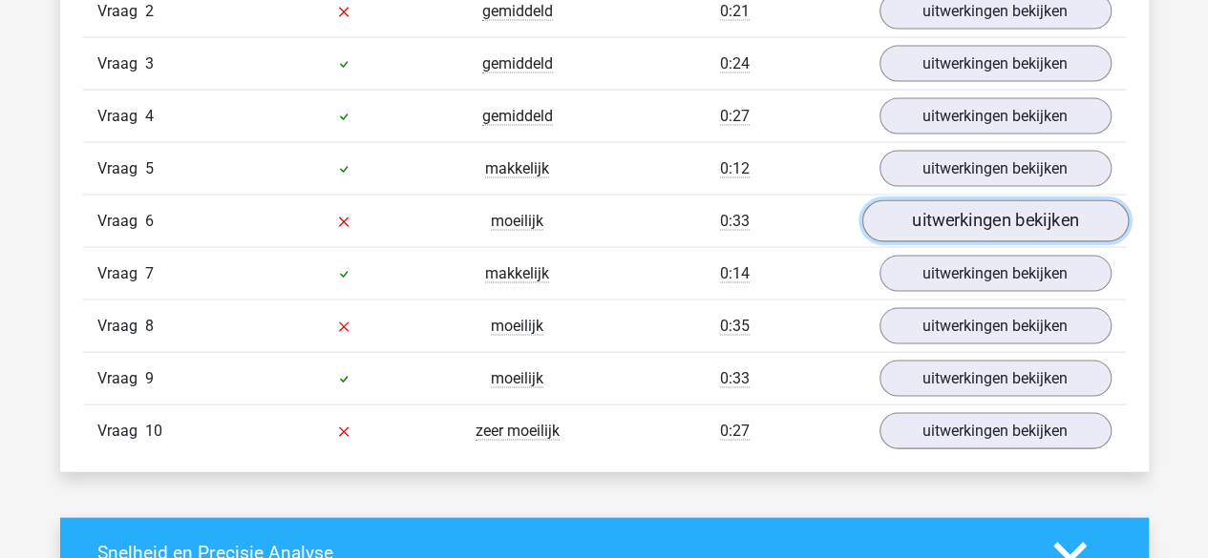
click at [981, 221] on link "uitwerkingen bekijken" at bounding box center [994, 222] width 266 height 42
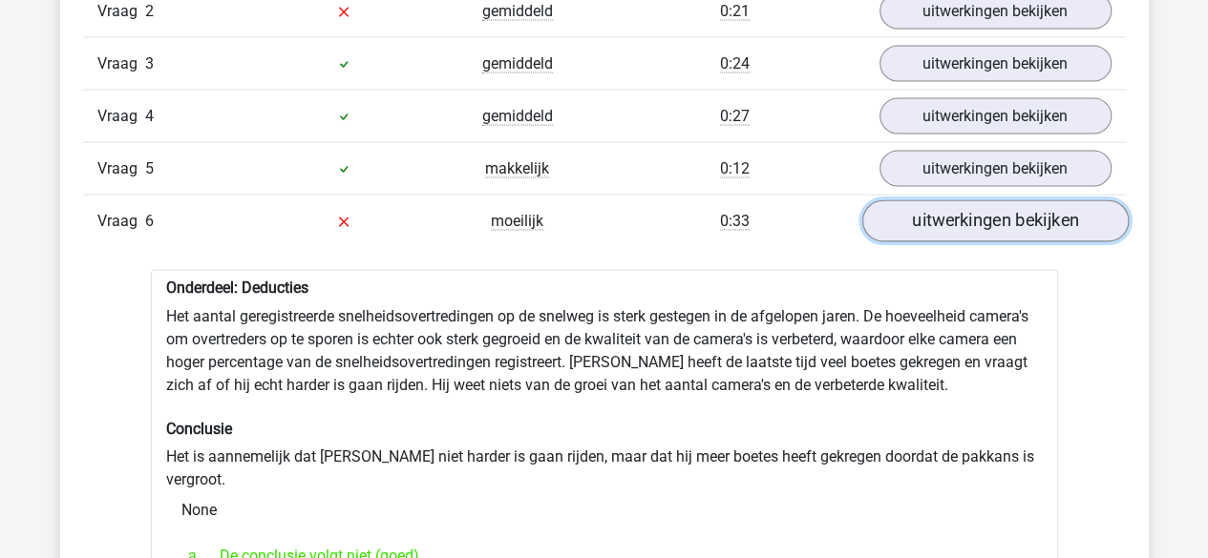
click at [973, 218] on link "uitwerkingen bekijken" at bounding box center [994, 222] width 266 height 42
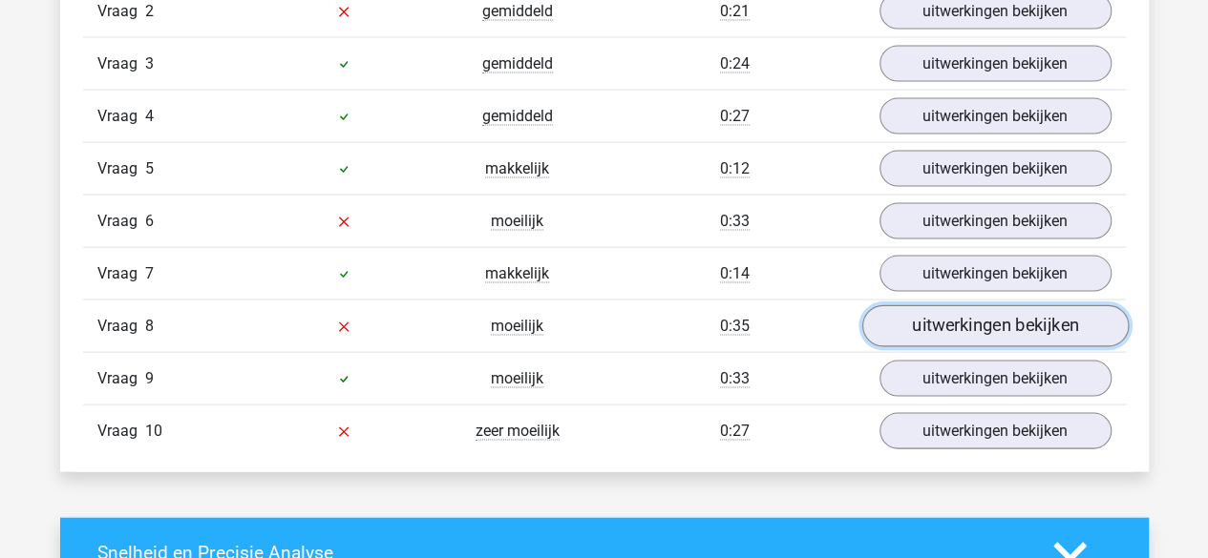
click at [966, 321] on link "uitwerkingen bekijken" at bounding box center [994, 327] width 266 height 42
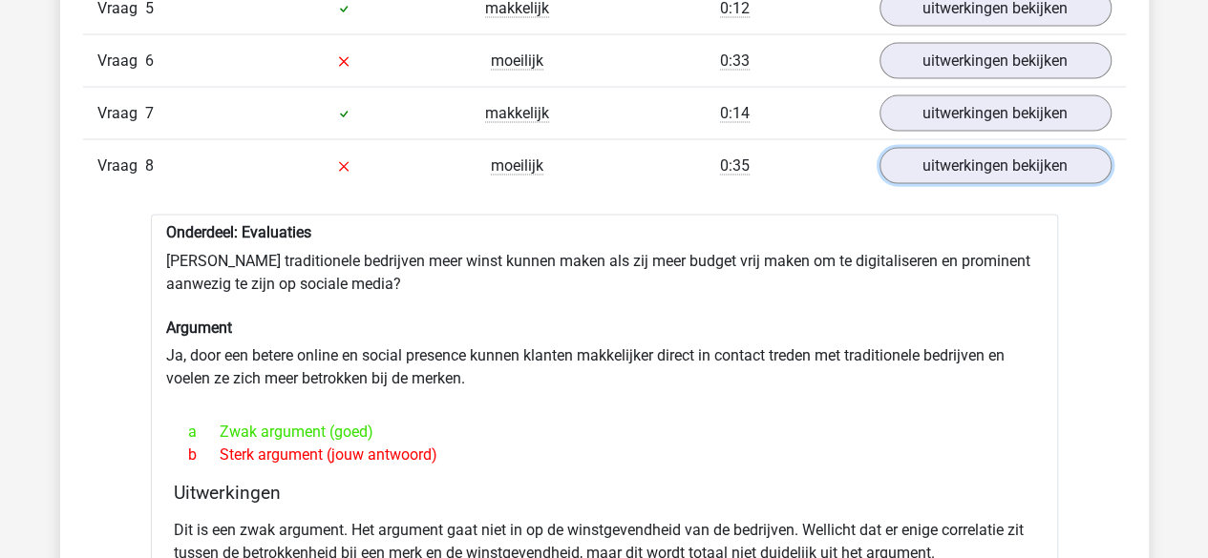
scroll to position [2005, 0]
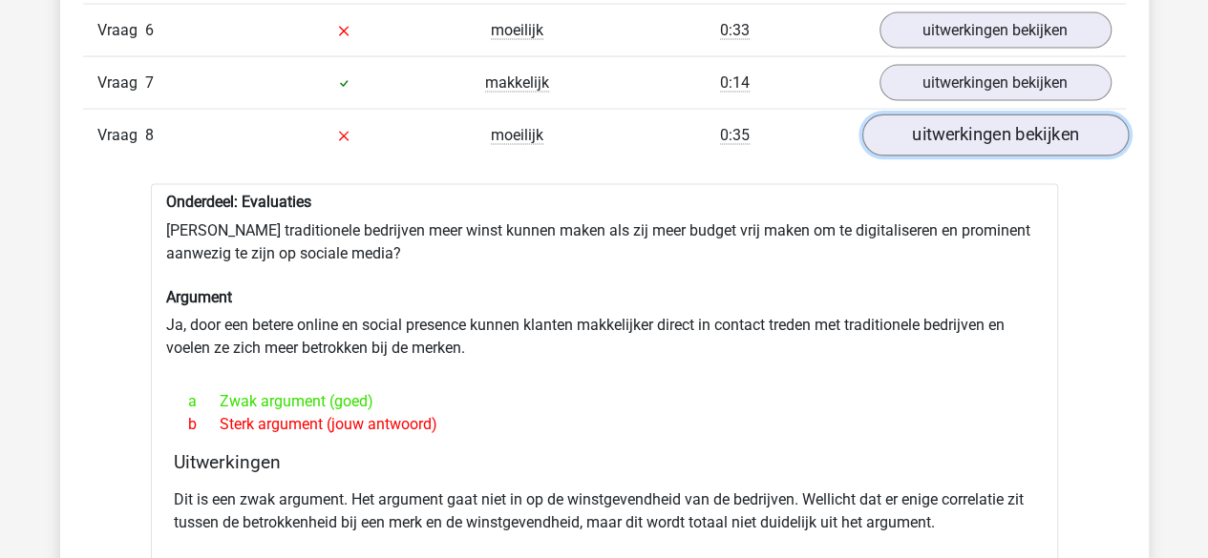
click at [992, 133] on link "uitwerkingen bekijken" at bounding box center [994, 137] width 266 height 42
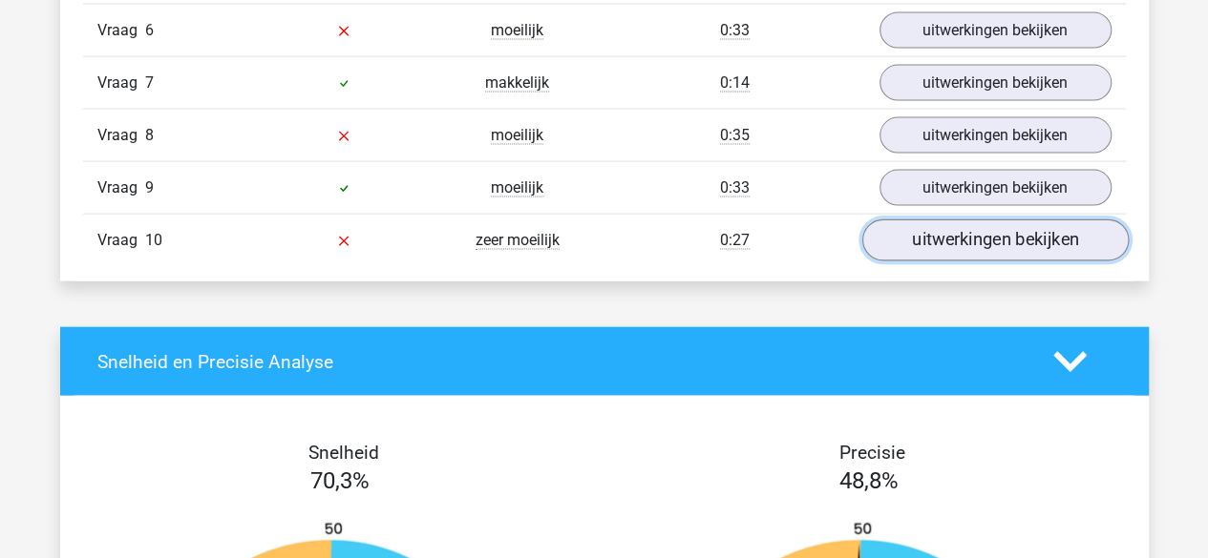
click at [972, 232] on link "uitwerkingen bekijken" at bounding box center [994, 242] width 266 height 42
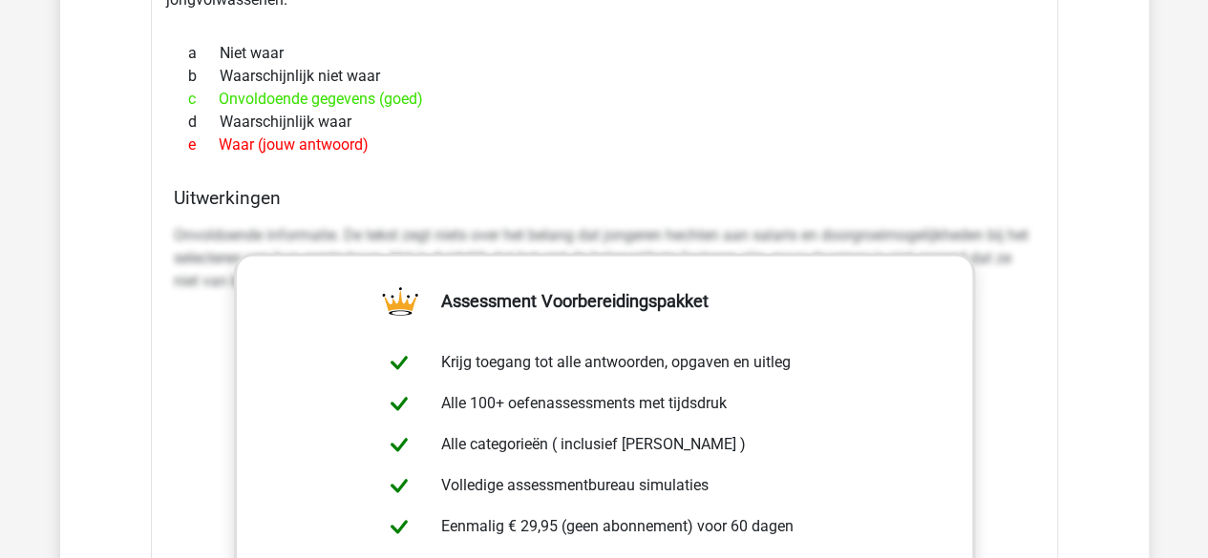
scroll to position [2673, 0]
